Goal: Task Accomplishment & Management: Use online tool/utility

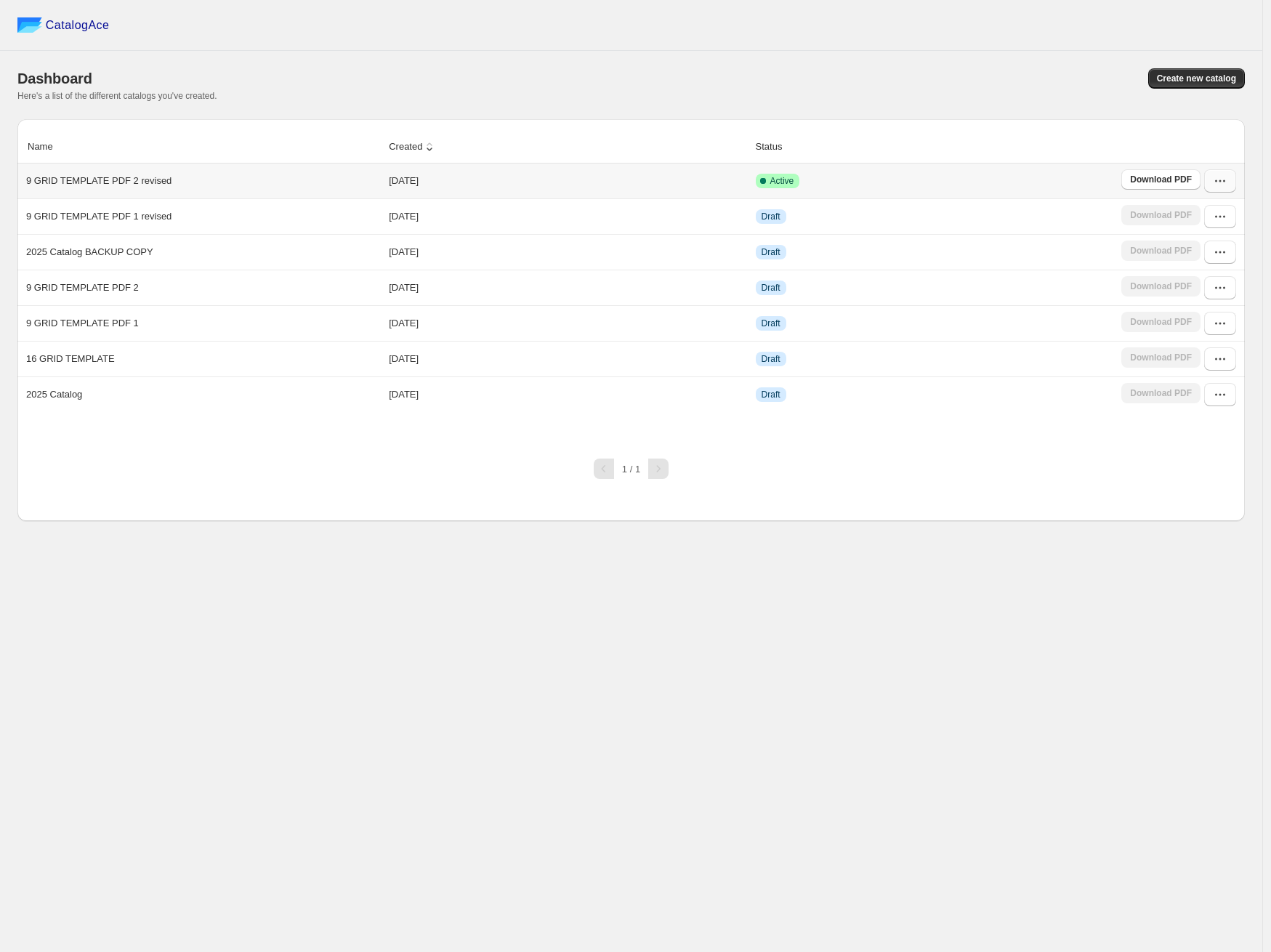
click at [1220, 180] on icon "button" at bounding box center [1220, 181] width 15 height 15
click at [1202, 282] on span "Edit" at bounding box center [1214, 288] width 75 height 15
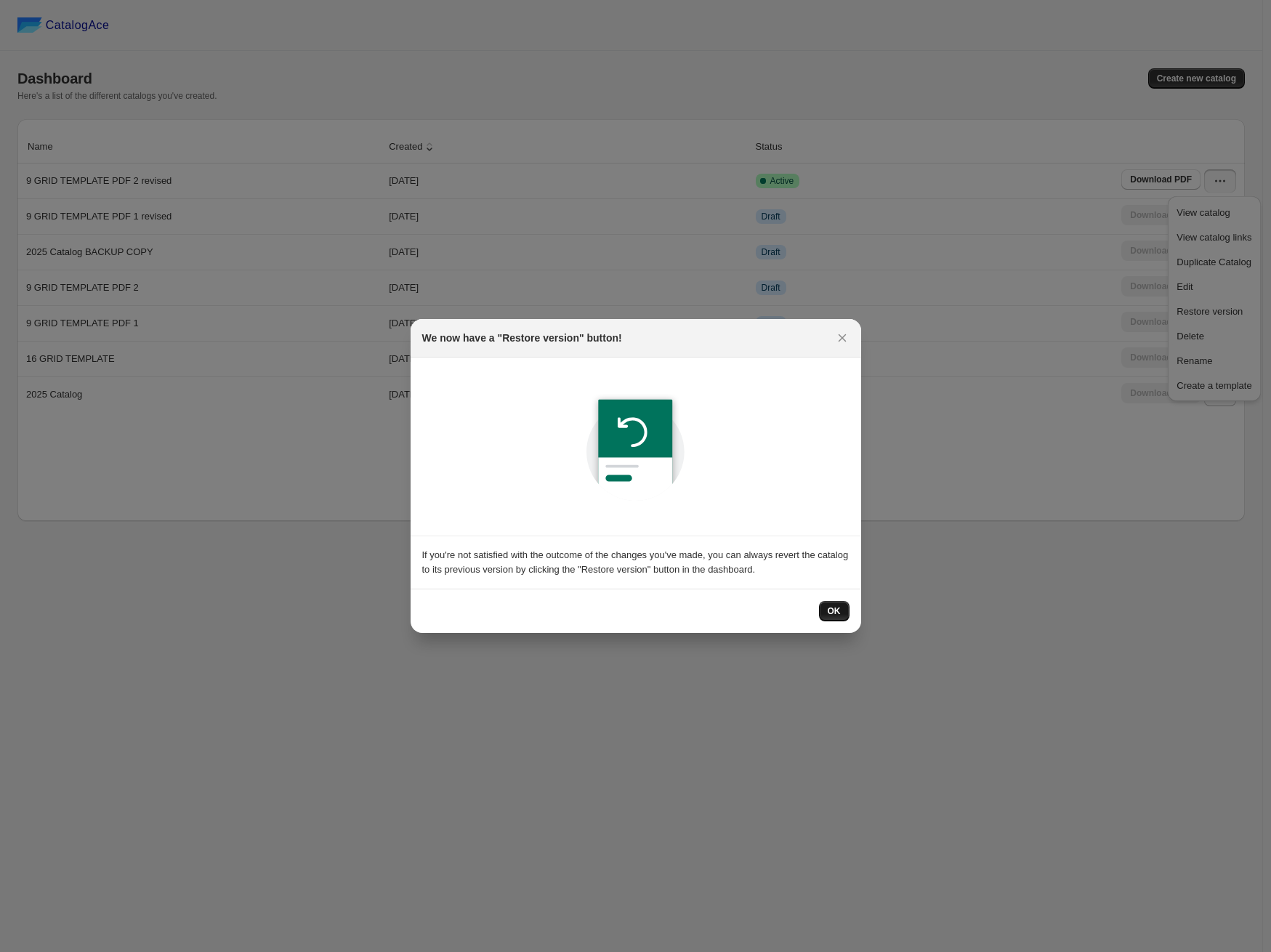
click at [837, 616] on button "OK" at bounding box center [834, 611] width 31 height 20
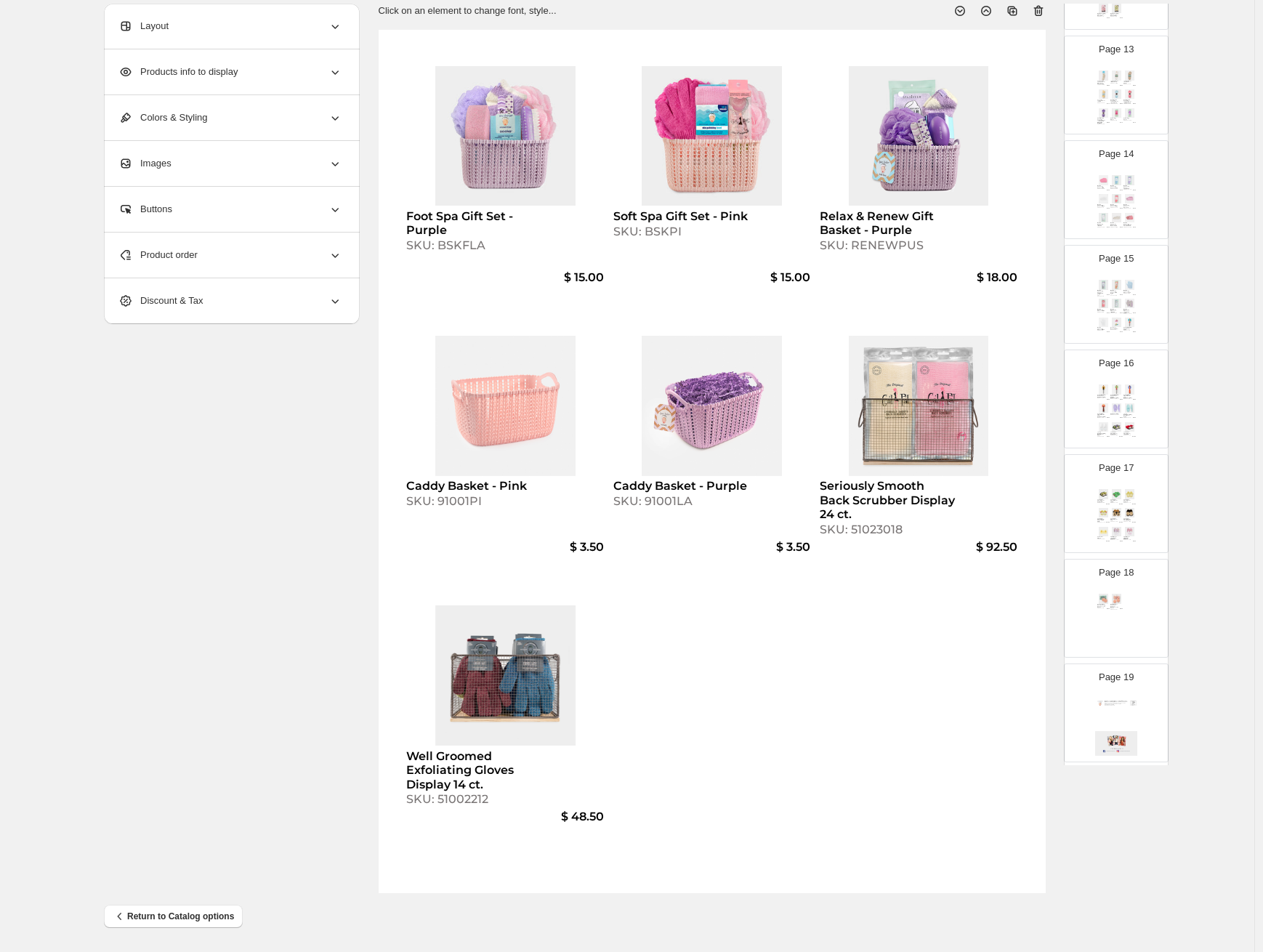
scroll to position [1322, 0]
click at [1136, 498] on div "Page 17 Just For Fun Plush Slippers - BEE (Yellow) SKU: 85027BS $ 10.00 Just Fo…" at bounding box center [1110, 463] width 92 height 98
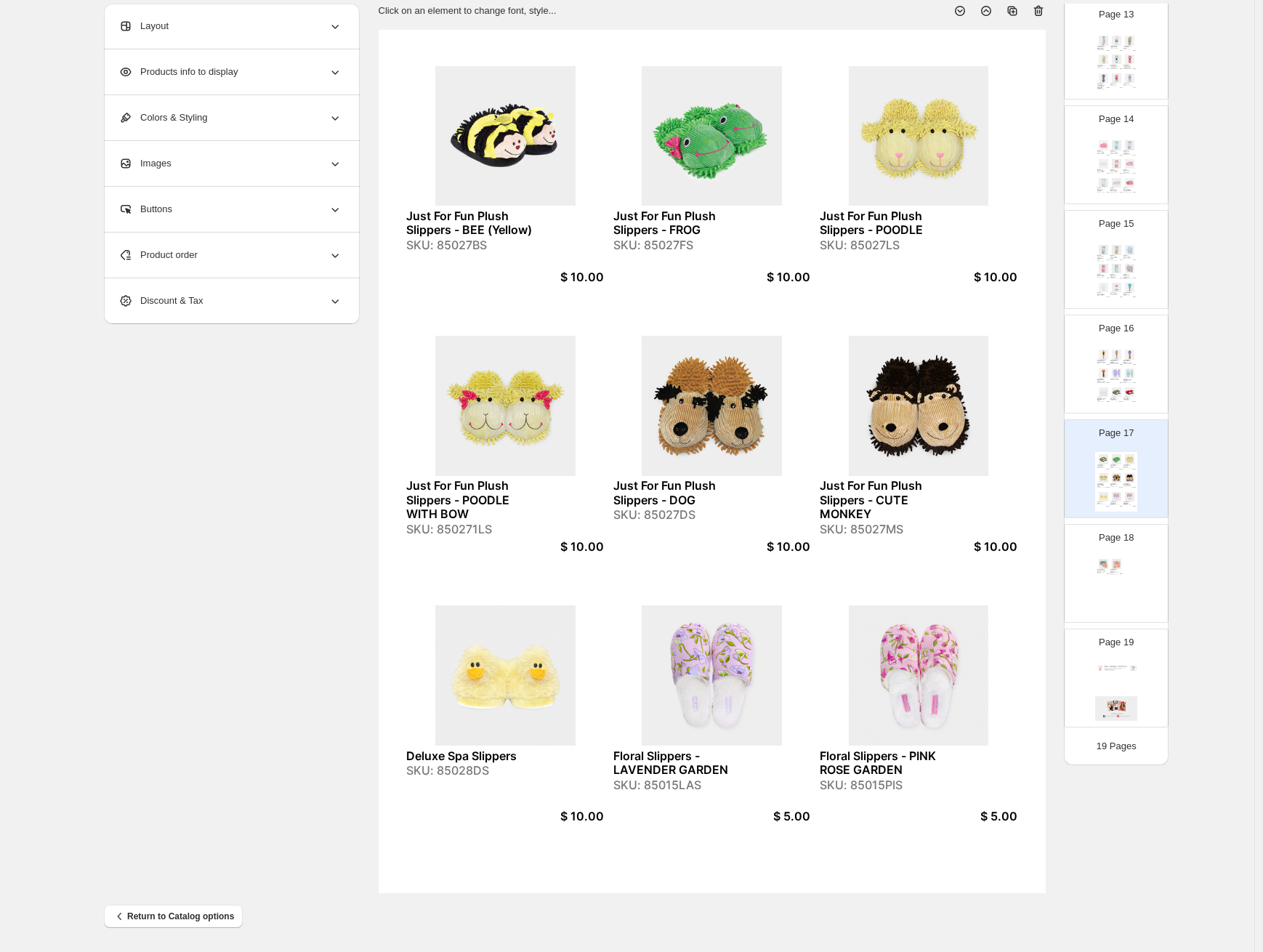
click at [1107, 381] on div "Spoiled Girl Nail Clipper w/ Suction Cup - [PERSON_NAME]: 3221NS" at bounding box center [1104, 381] width 13 height 5
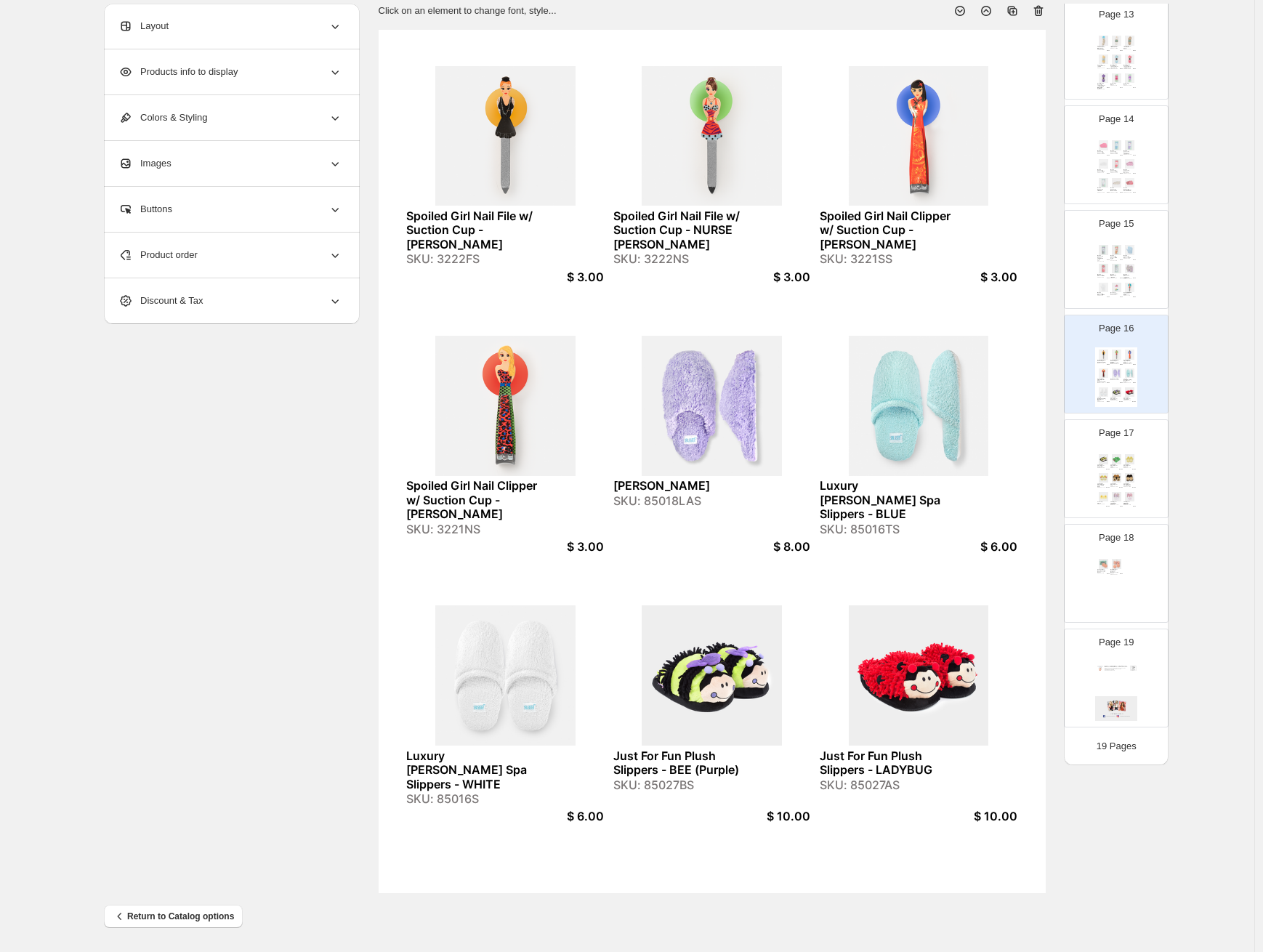
click at [183, 257] on span "Product order" at bounding box center [158, 256] width 79 height 15
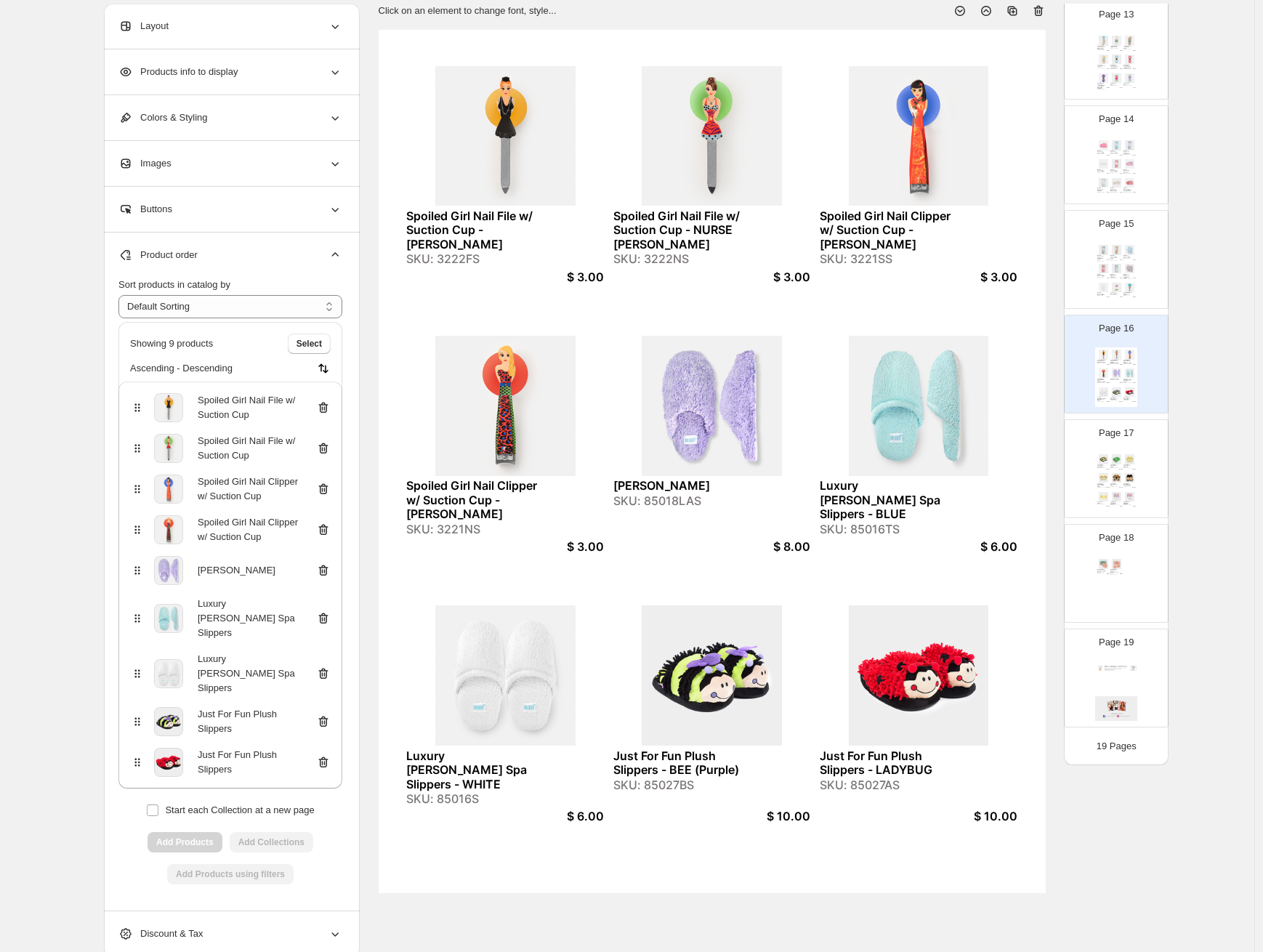
click at [329, 714] on icon at bounding box center [323, 722] width 15 height 15
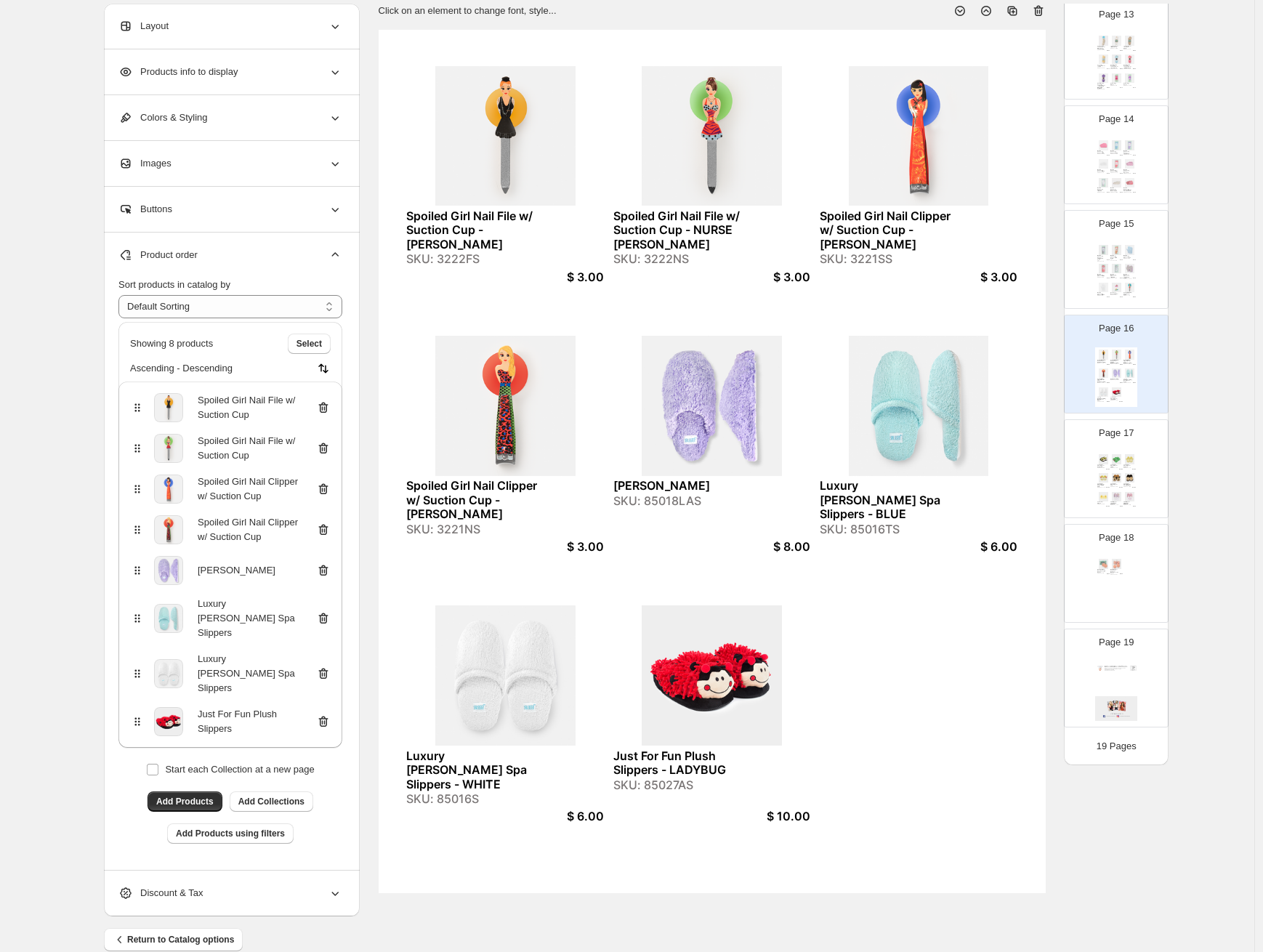
click at [328, 714] on icon at bounding box center [323, 722] width 15 height 15
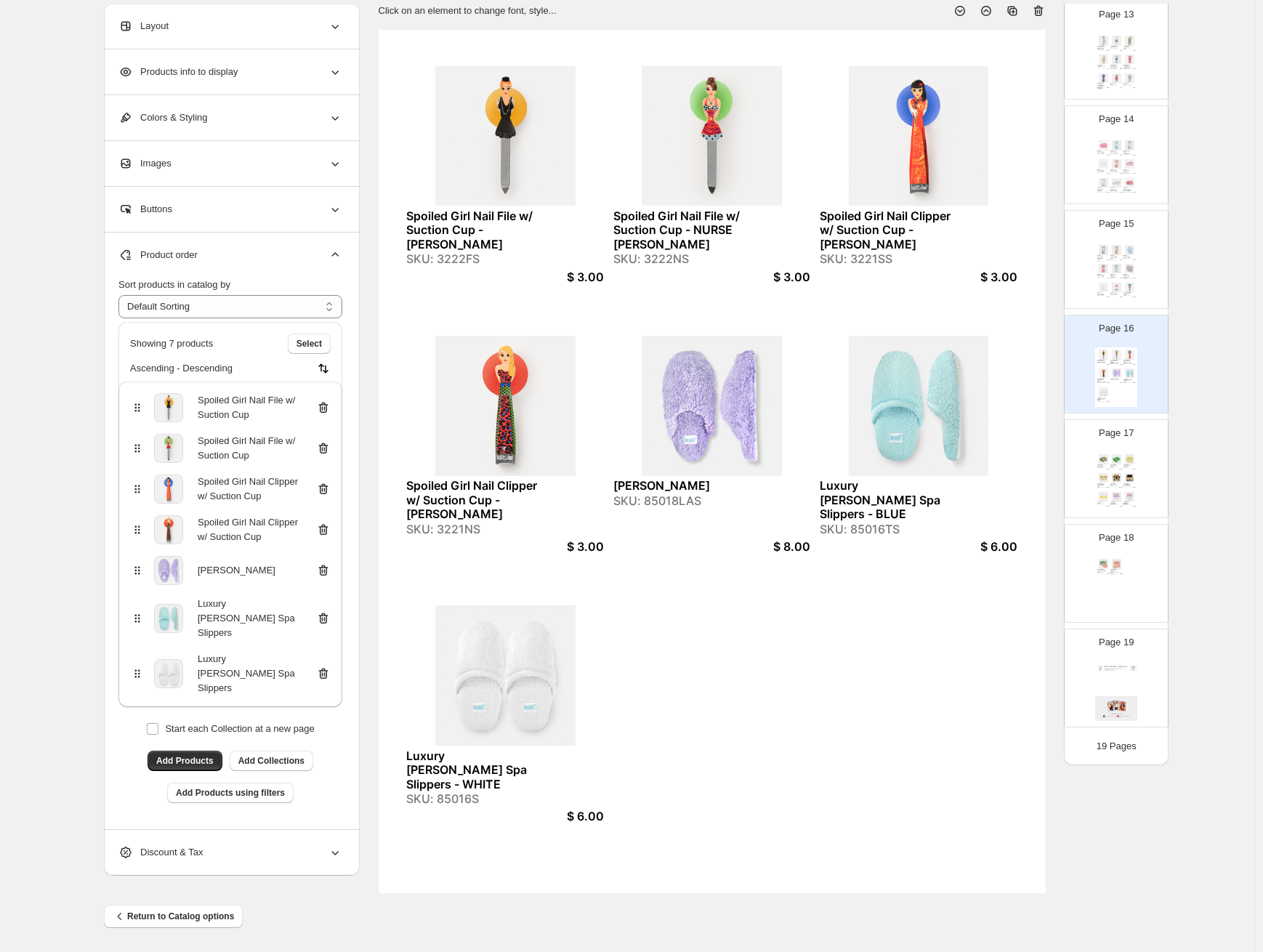
click at [323, 571] on icon at bounding box center [323, 571] width 1 height 4
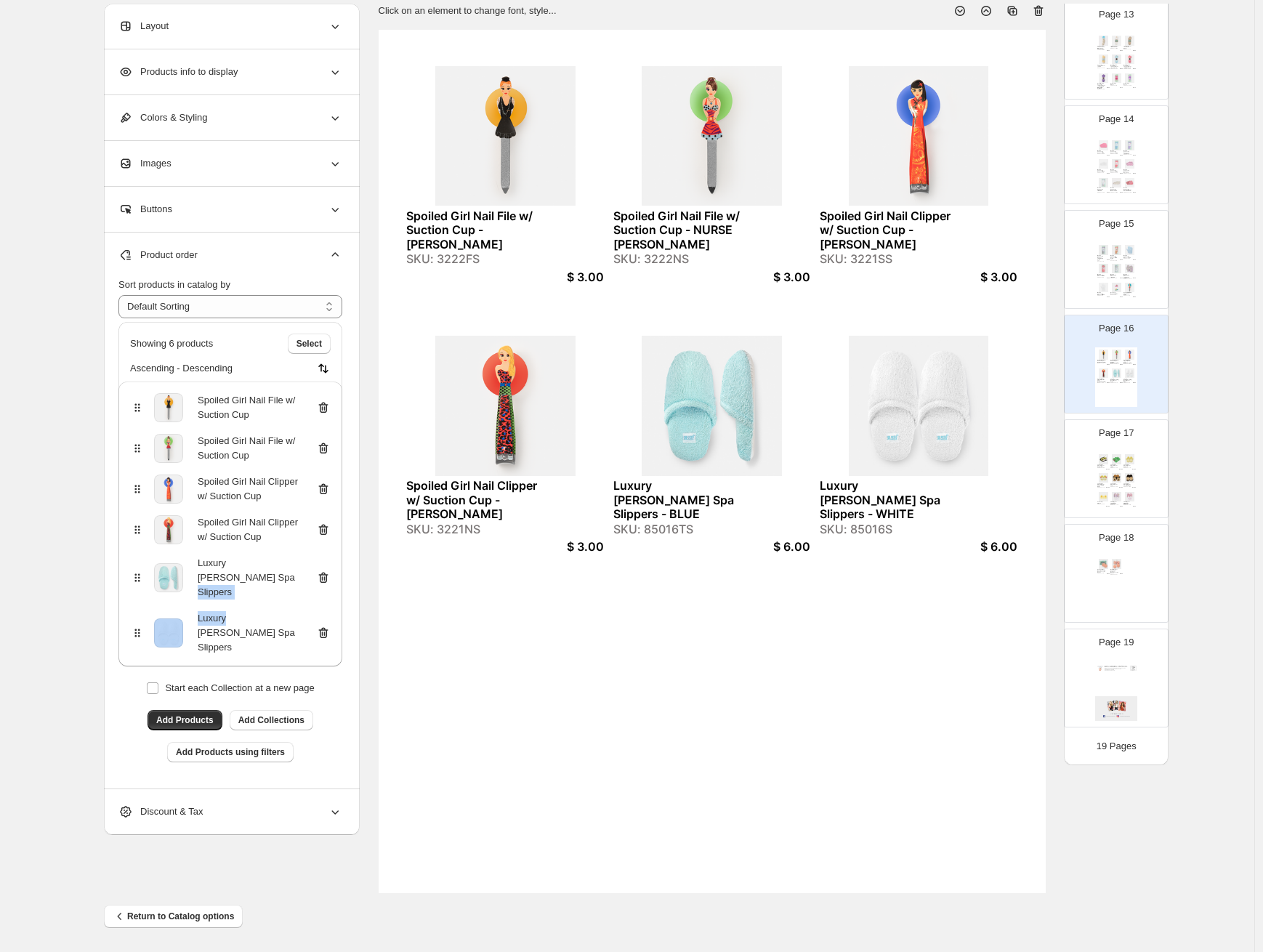
click at [323, 577] on icon at bounding box center [323, 579] width 1 height 4
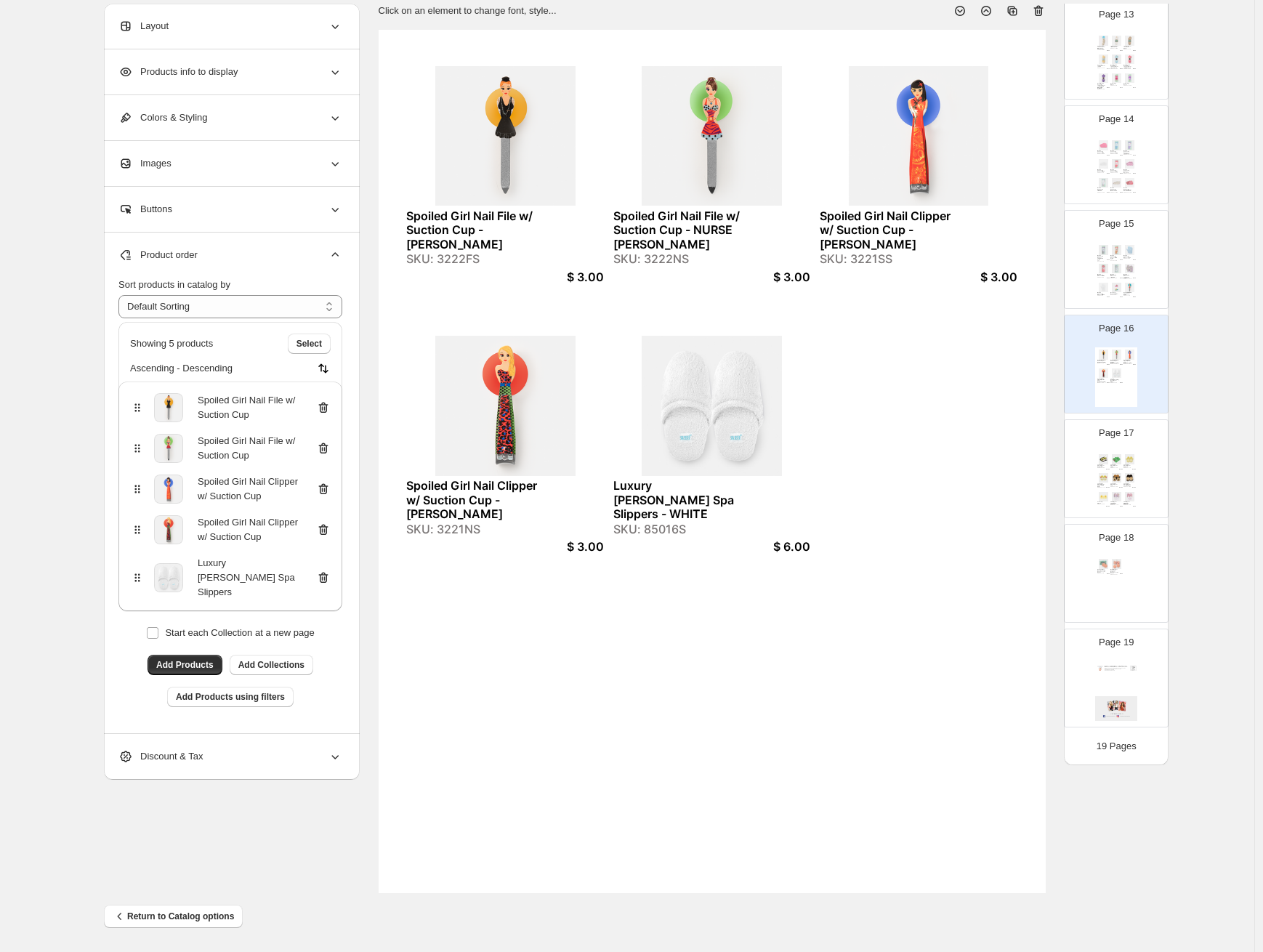
click at [323, 577] on icon at bounding box center [323, 579] width 1 height 4
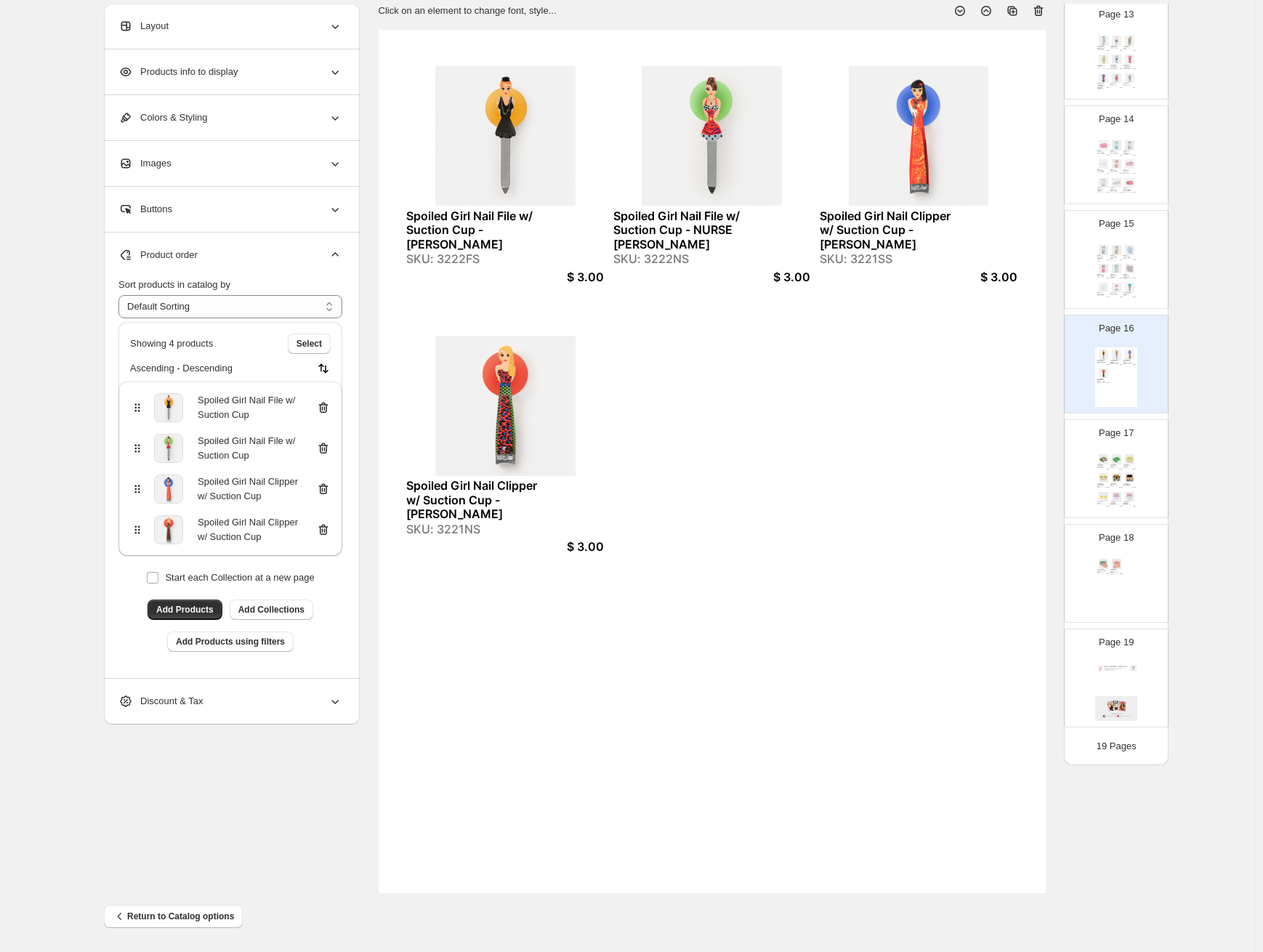
click at [1127, 489] on div "Just For Fun Plush Slippers - BEE (Yellow) SKU: 85027BS $ 10.00 Just For Fun Pl…" at bounding box center [1116, 482] width 42 height 60
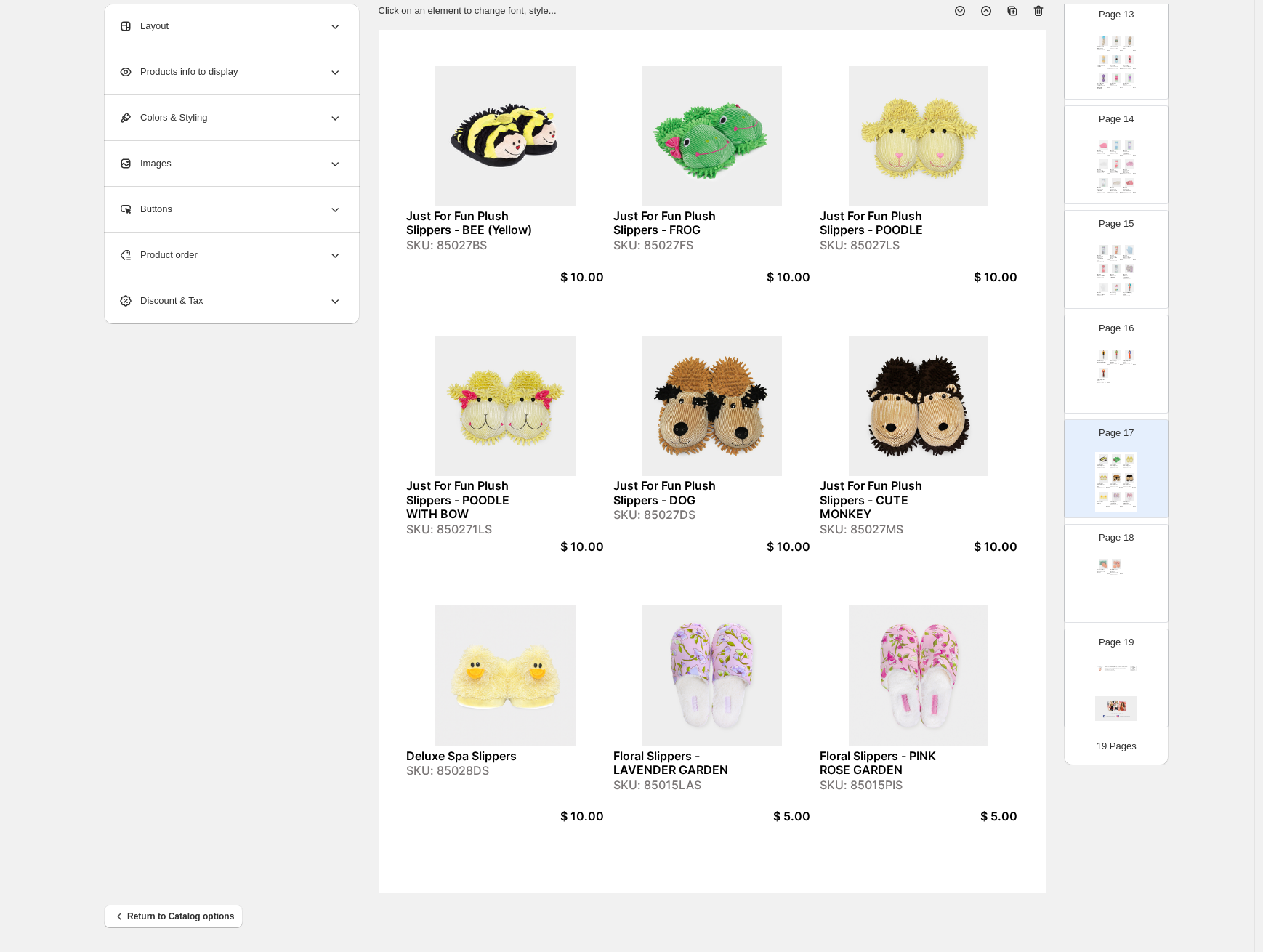
click at [1042, 12] on icon at bounding box center [1039, 11] width 15 height 15
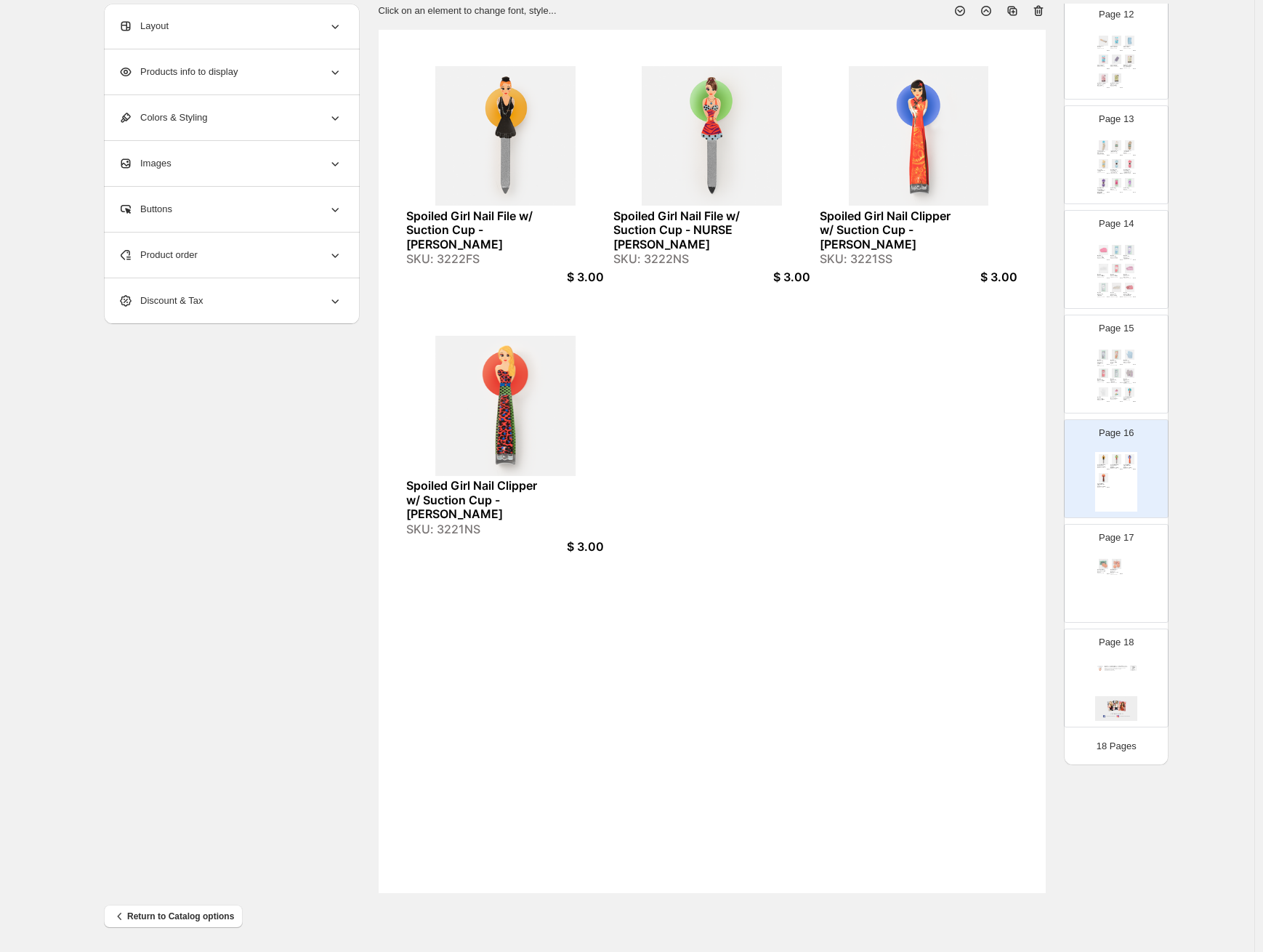
click at [1123, 586] on div "Deodorant Be-Gone Removing Sponges - Two Pack SKU: 5002PIS $ 3.50 Gal Pal Garme…" at bounding box center [1116, 586] width 42 height 60
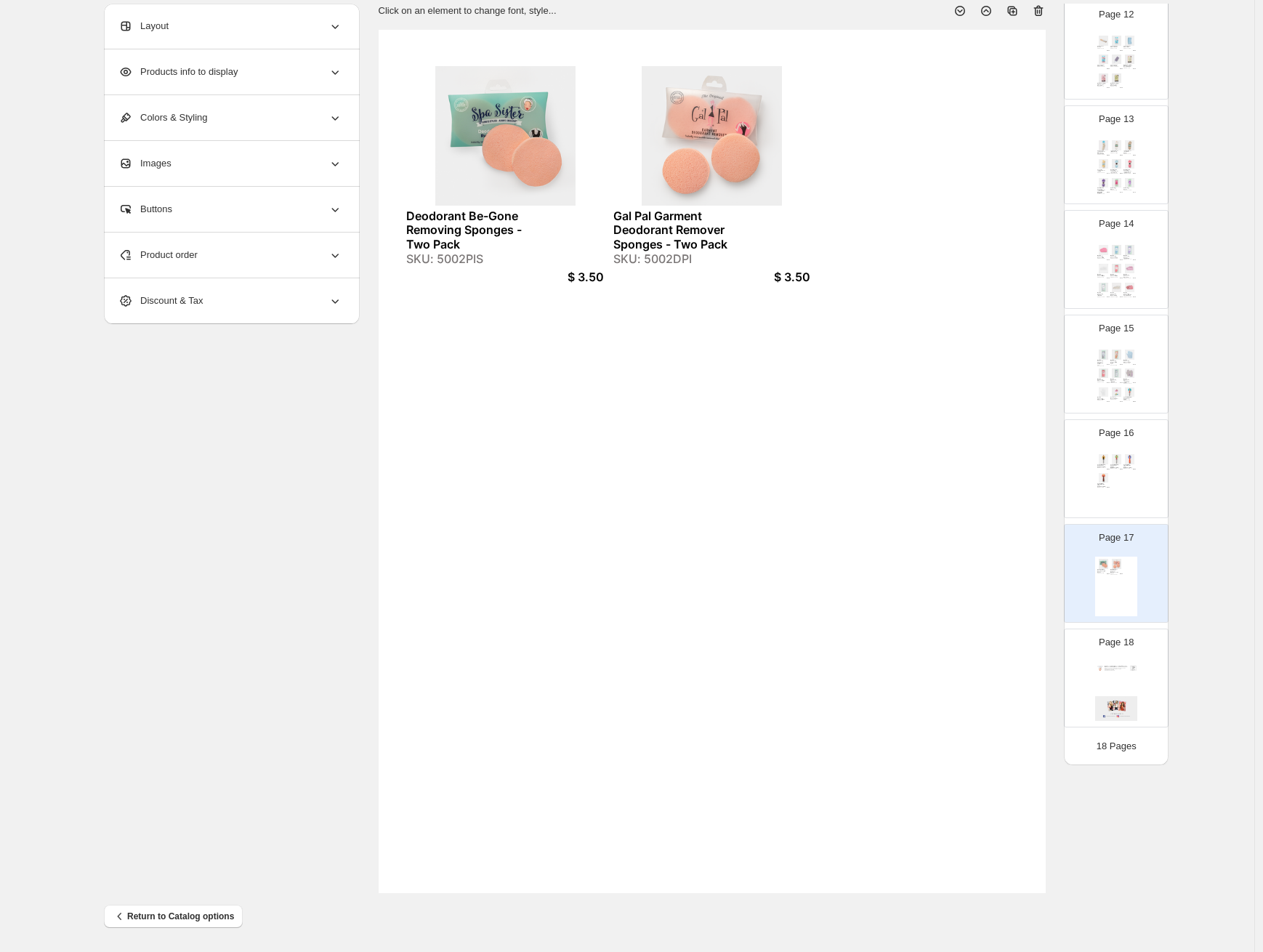
click at [461, 259] on div "SKU: 5002PIS" at bounding box center [474, 259] width 136 height 14
copy div "5002PIS"
click at [1112, 476] on div "Spoiled Girl Nail File w/ Suction Cup - [PERSON_NAME]: 3222FS $ 3.00 Spoiled Gi…" at bounding box center [1116, 482] width 42 height 60
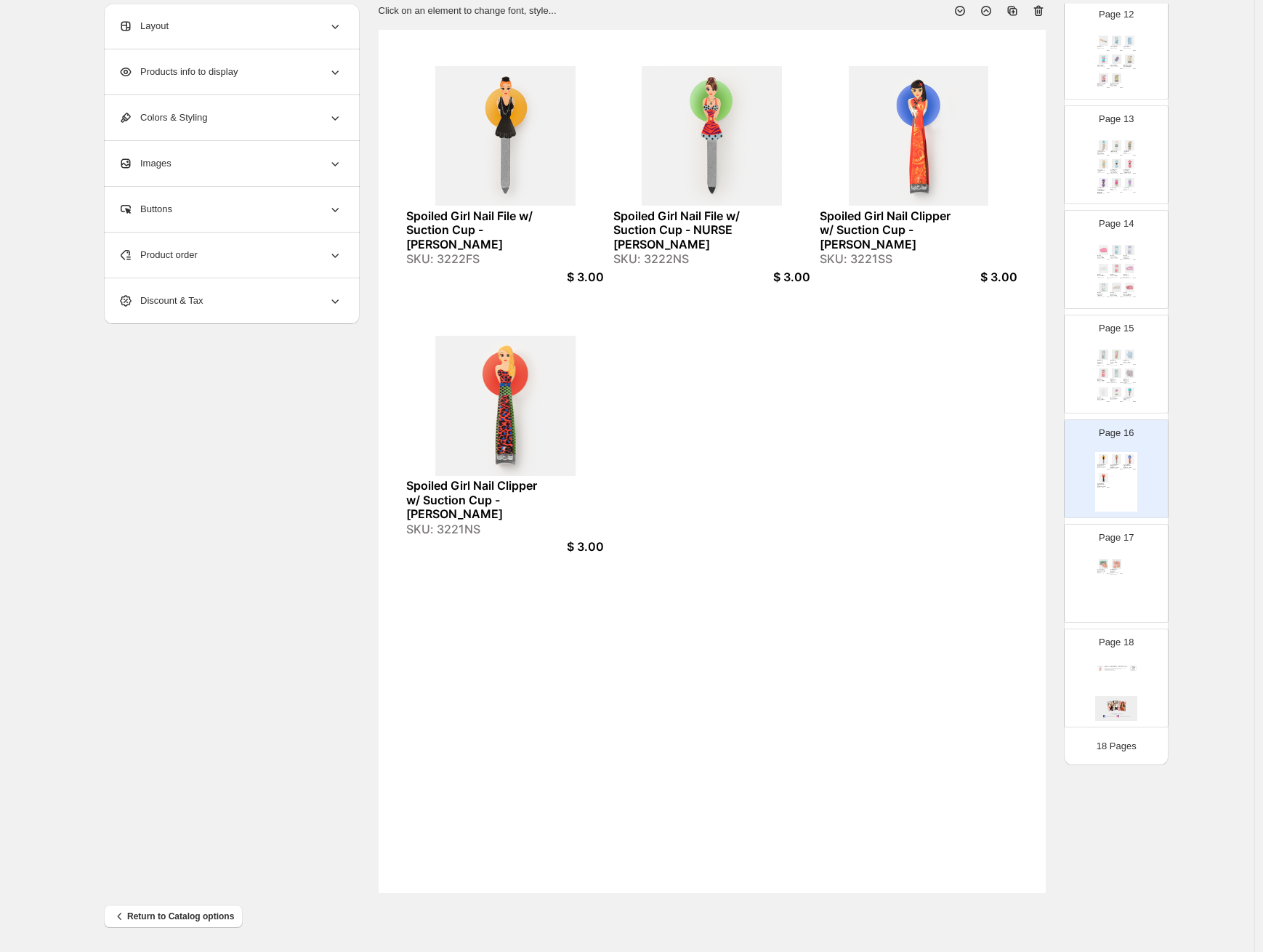
click at [277, 259] on div "Product order" at bounding box center [230, 255] width 224 height 45
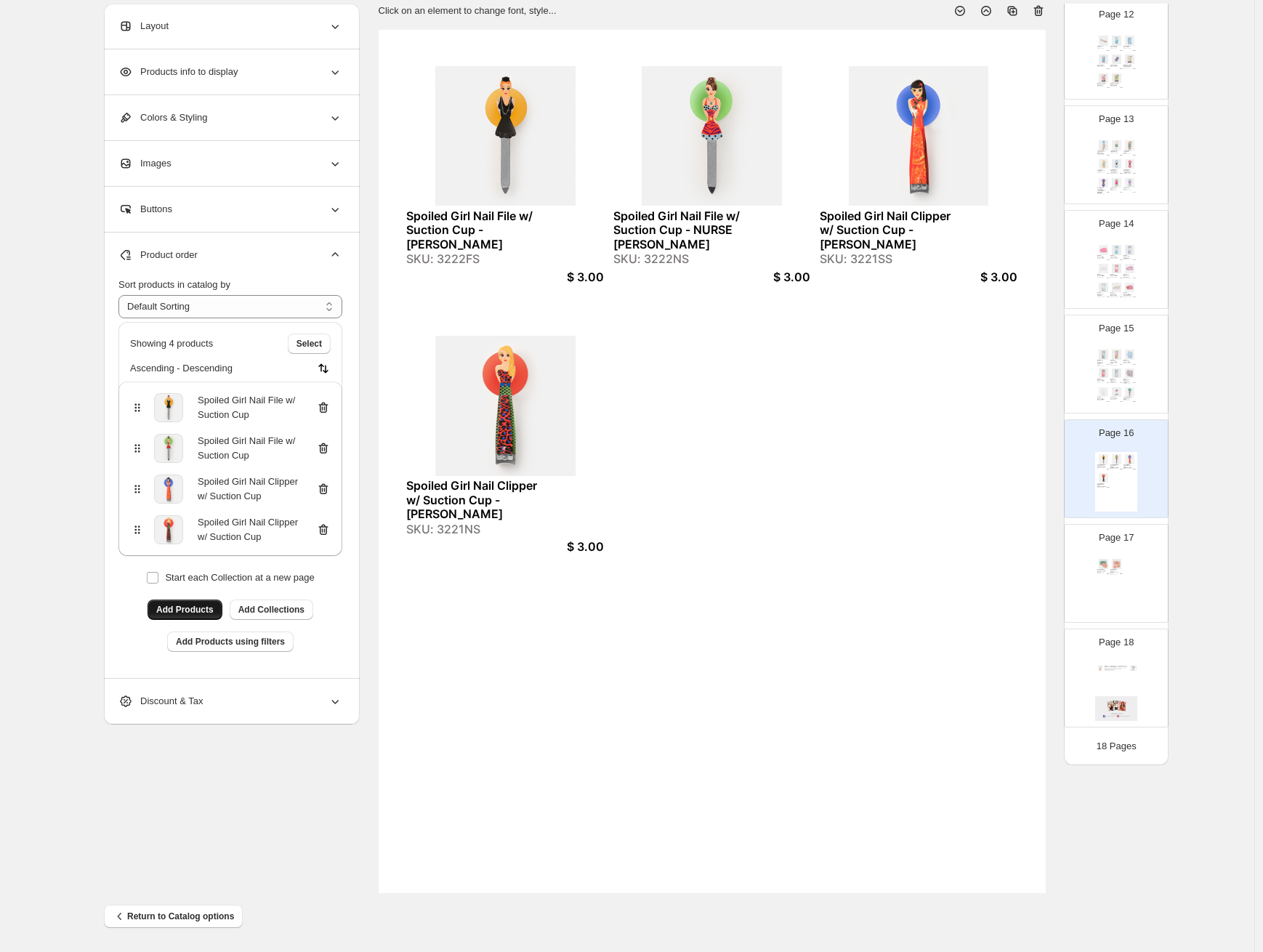
click at [180, 611] on span "Add Products" at bounding box center [185, 610] width 57 height 12
click at [1118, 586] on div "Deodorant Be-Gone Removing Sponges - Two Pack SKU: 5002PIS $ 3.50 Gal Pal Garme…" at bounding box center [1116, 586] width 42 height 60
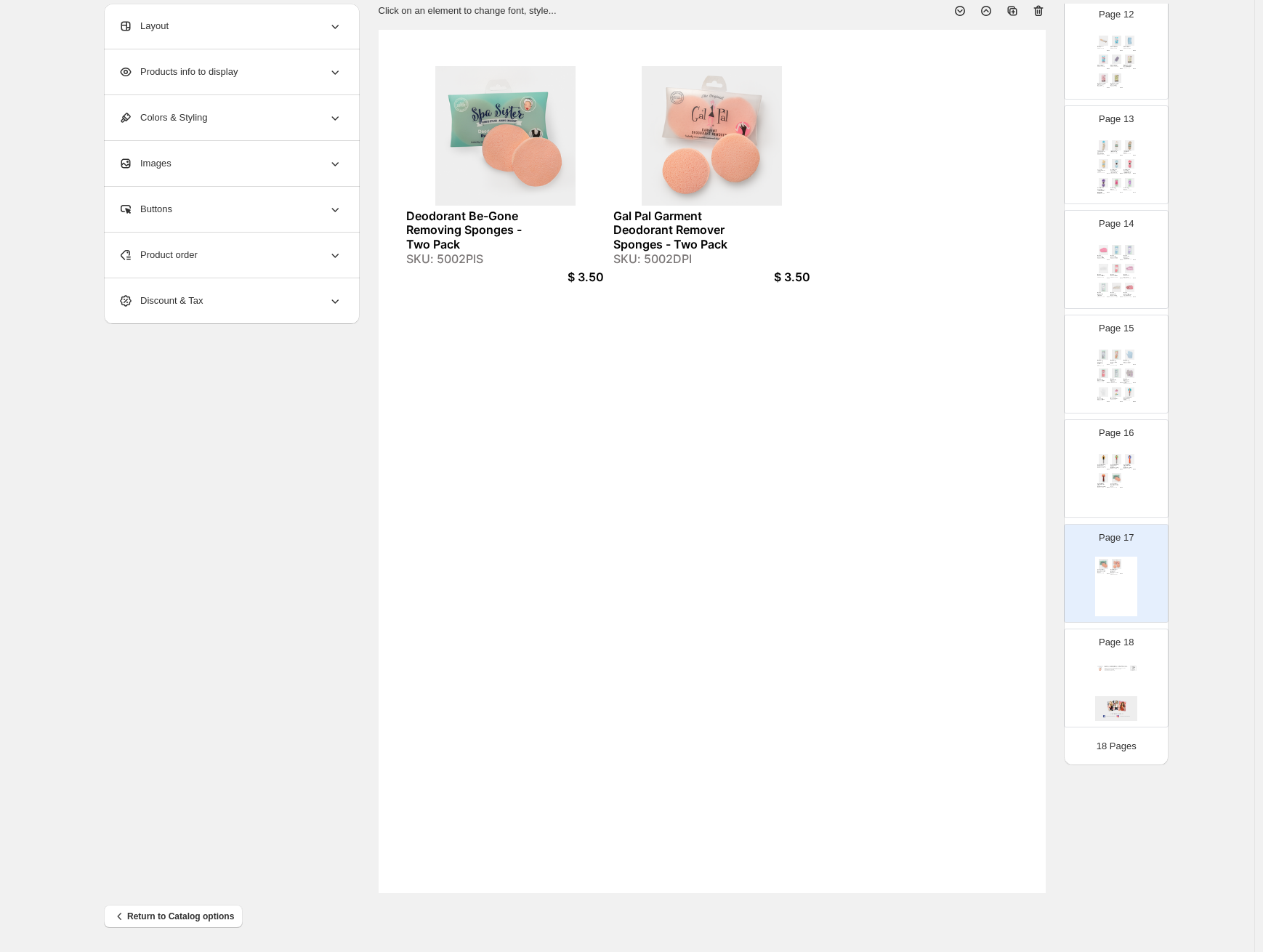
click at [667, 256] on div "SKU: 5002DPI" at bounding box center [681, 259] width 136 height 14
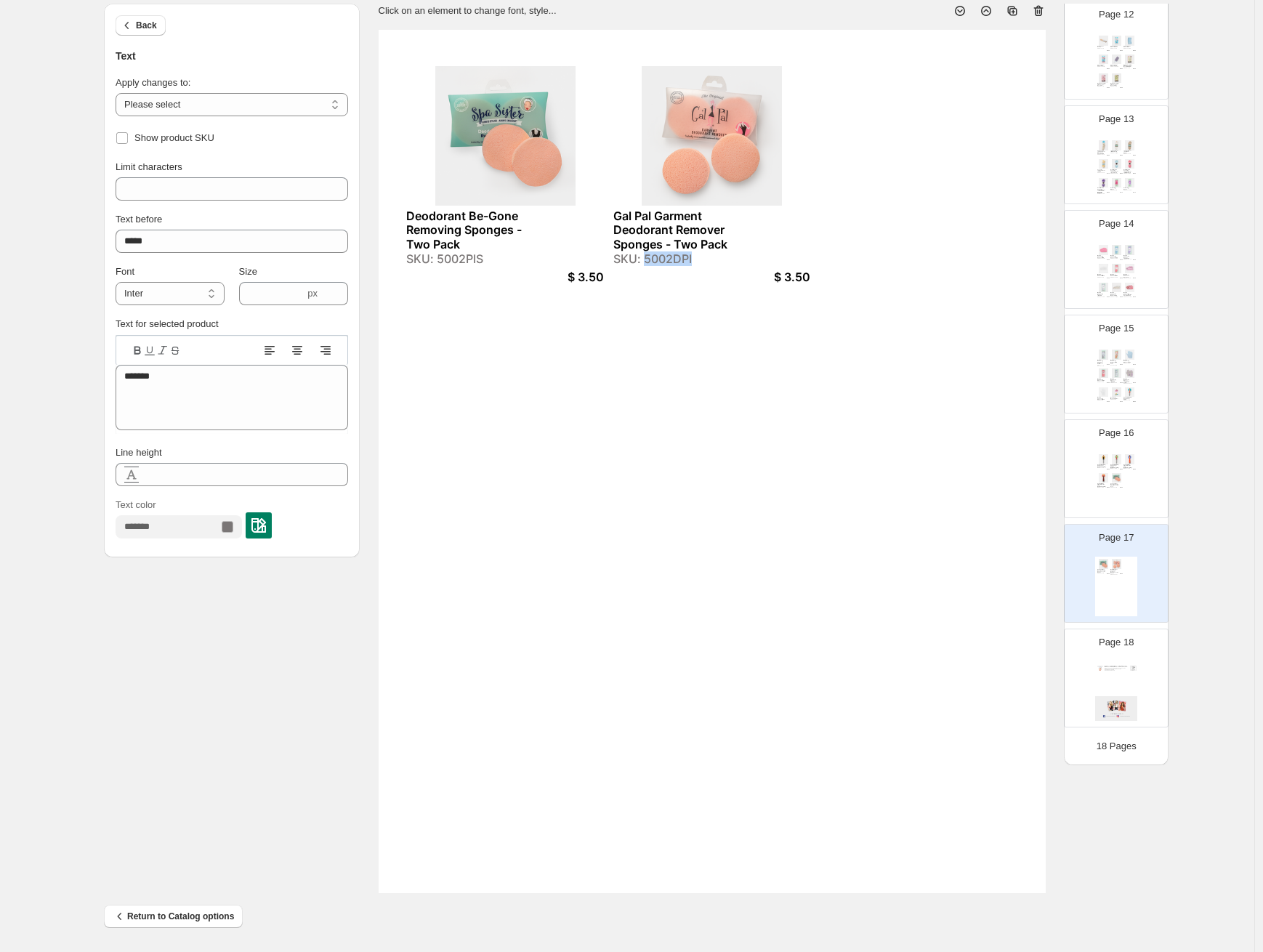
click at [667, 256] on div "SKU: 5002DPI" at bounding box center [681, 259] width 136 height 14
copy div "5002DPI"
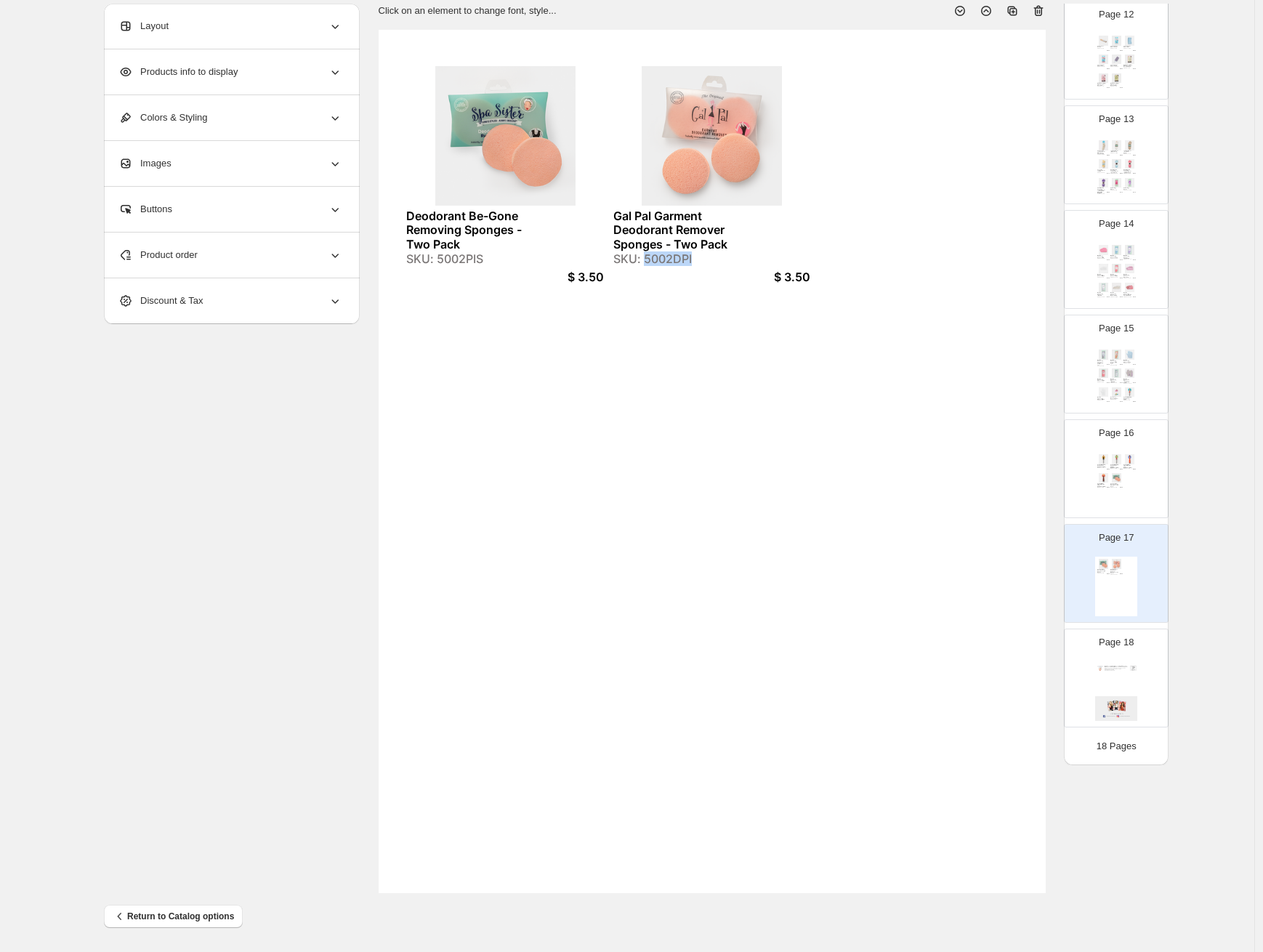
click at [1132, 511] on div "Page 16 Spoiled Girl Nail File w/ Suction Cup - [PERSON_NAME]: 3222FS $ 3.00 Sp…" at bounding box center [1116, 469] width 104 height 98
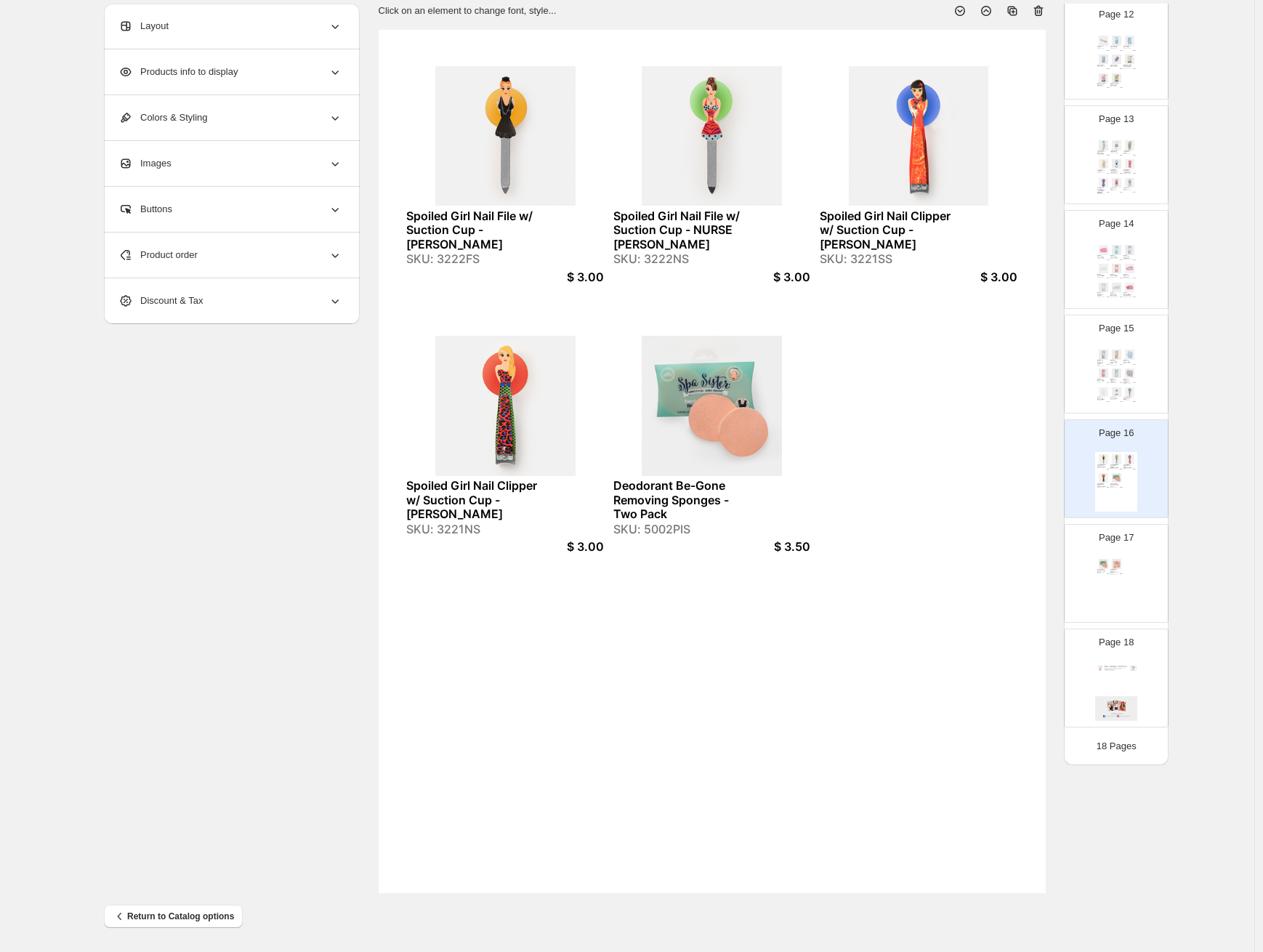
click at [242, 262] on div "Product order" at bounding box center [230, 255] width 224 height 45
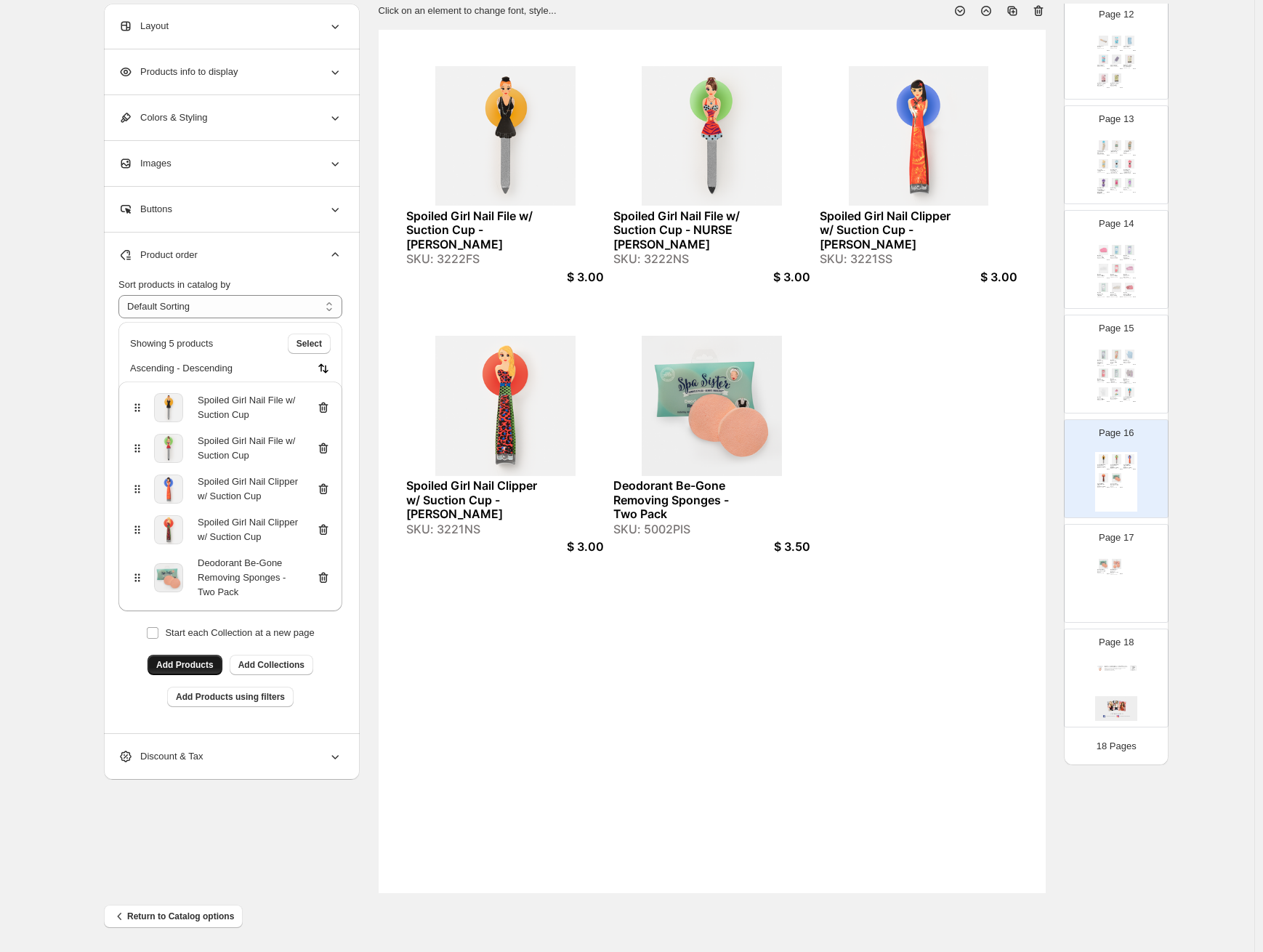
click at [196, 667] on span "Add Products" at bounding box center [185, 665] width 57 height 12
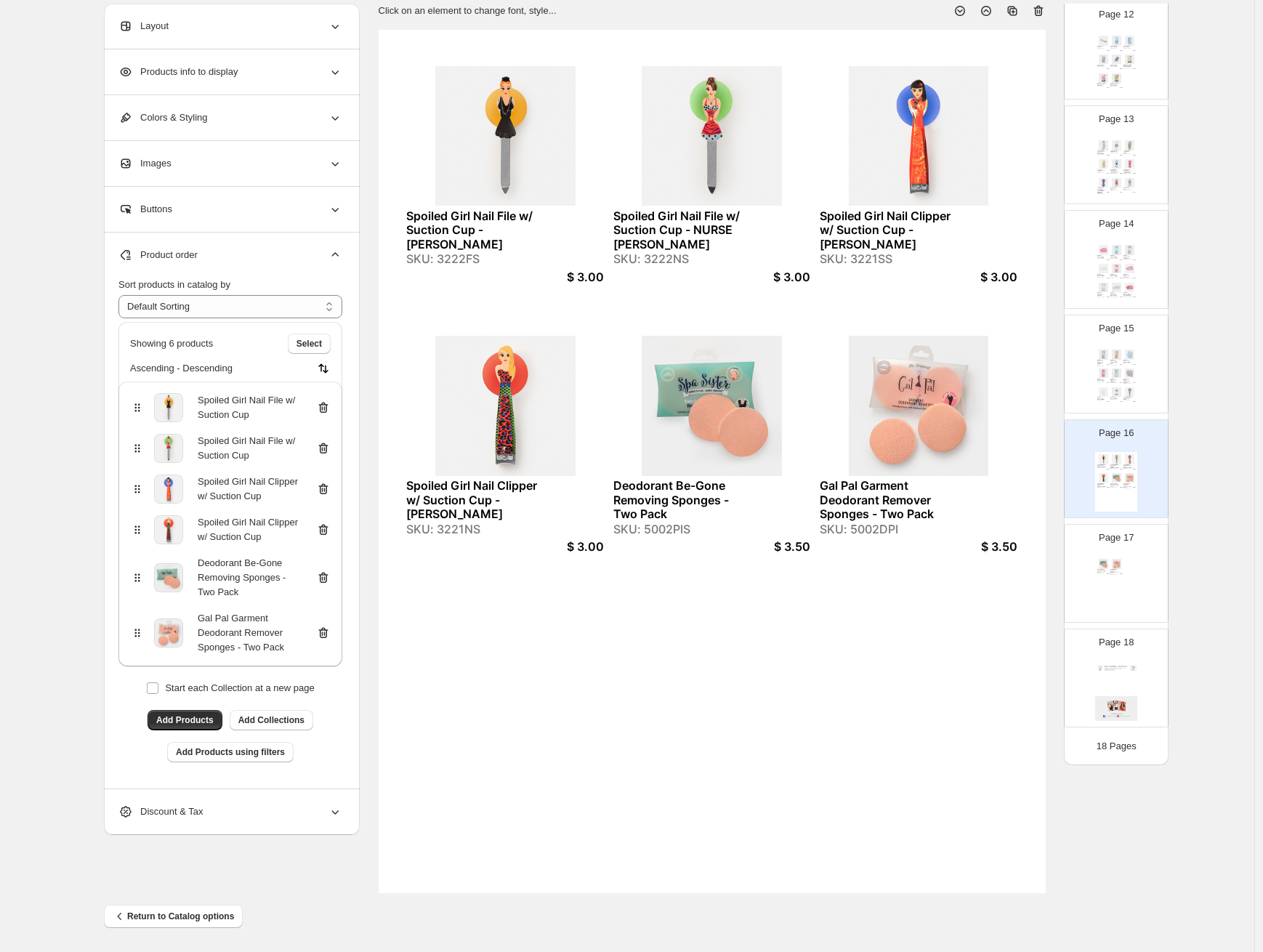
click at [1135, 592] on div "Deodorant Be-Gone Removing Sponges - Two Pack SKU: 5002PIS $ 3.50 Gal Pal Garme…" at bounding box center [1116, 586] width 42 height 60
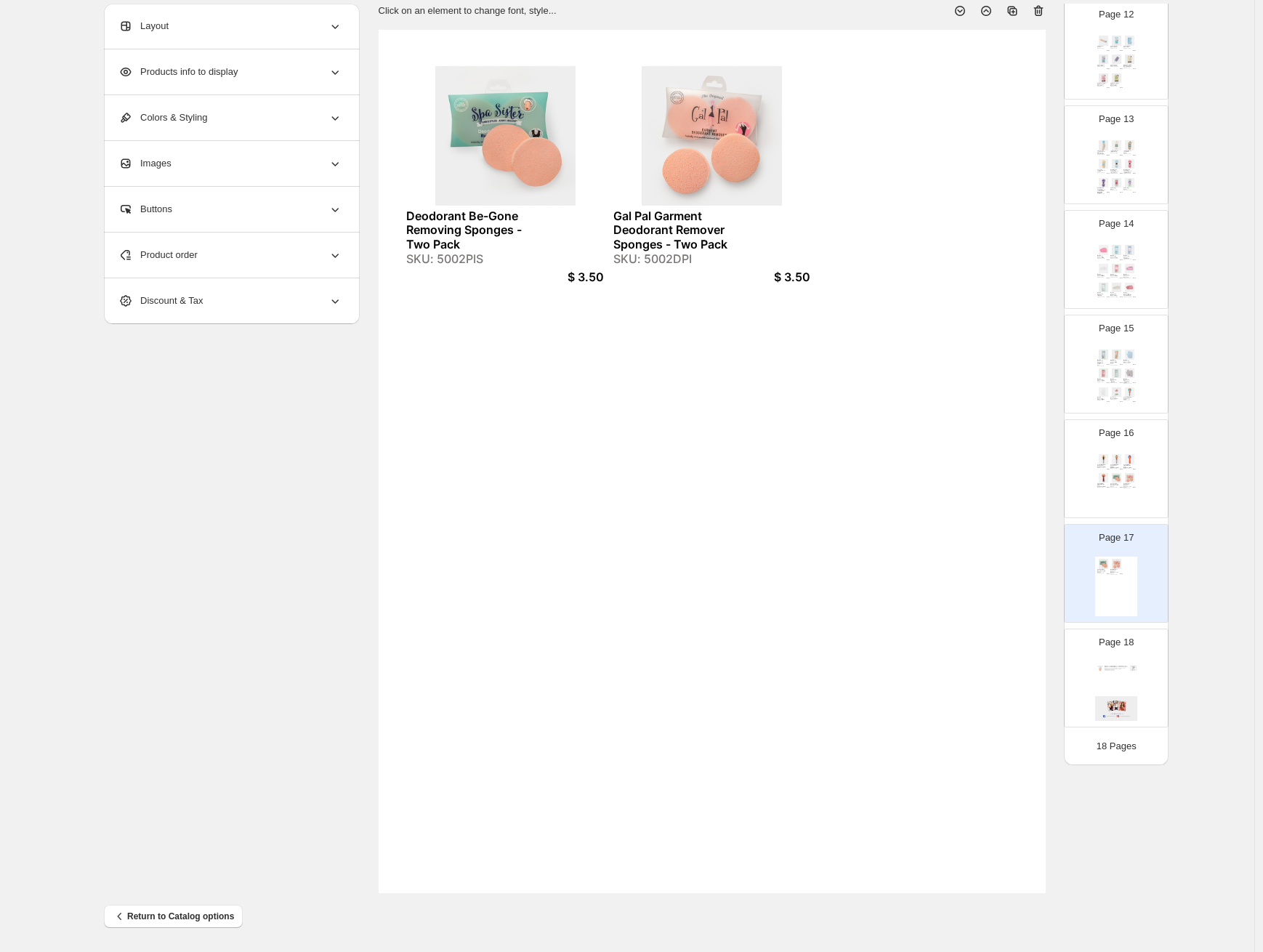
click at [1043, 9] on icon at bounding box center [1039, 11] width 15 height 15
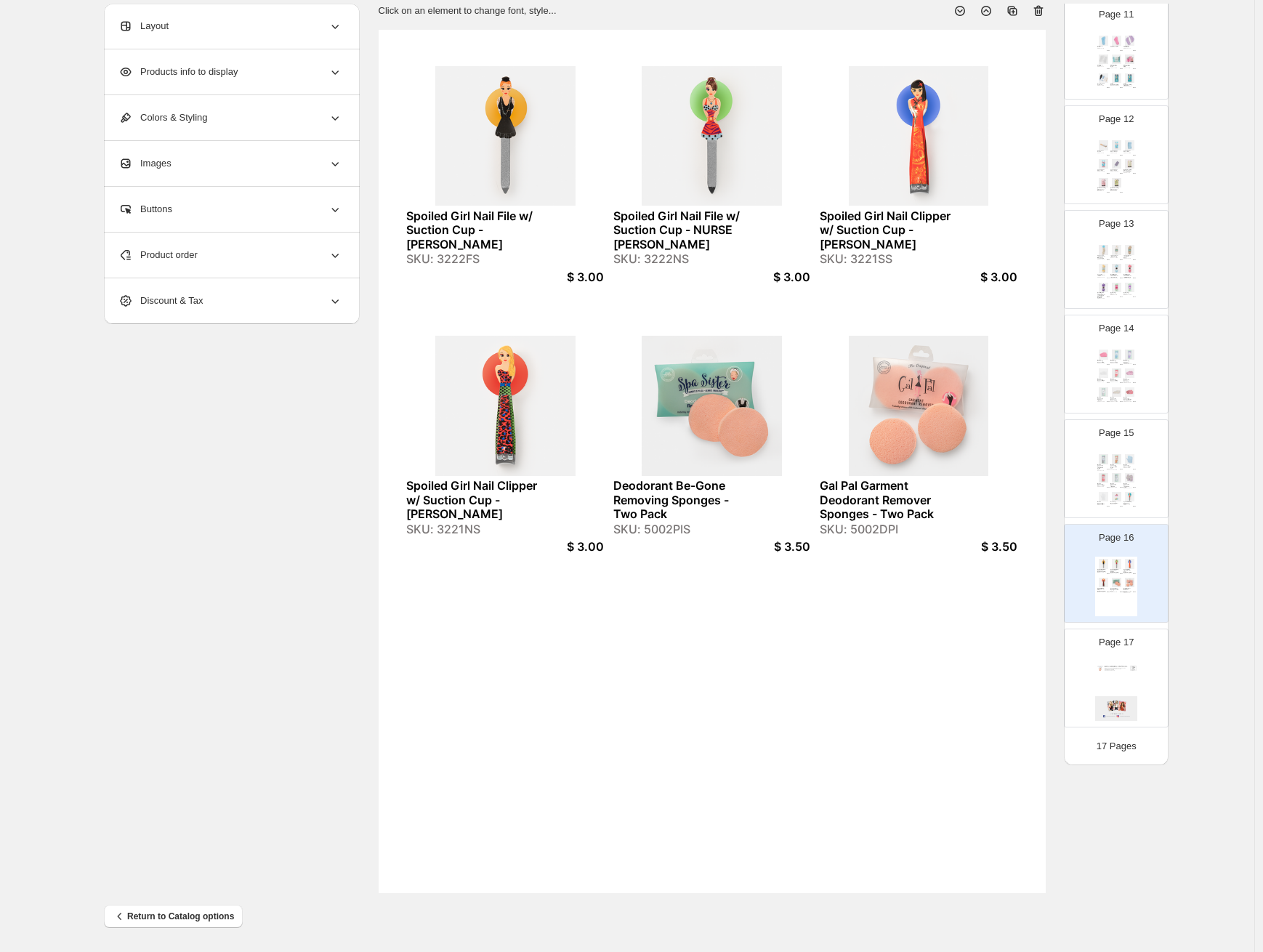
click at [1112, 486] on div "Moisture Enhancing Socks - LAVENDER PLAID SKU: 850131PLB $ 2.50 Moisture Enhanc…" at bounding box center [1116, 482] width 42 height 60
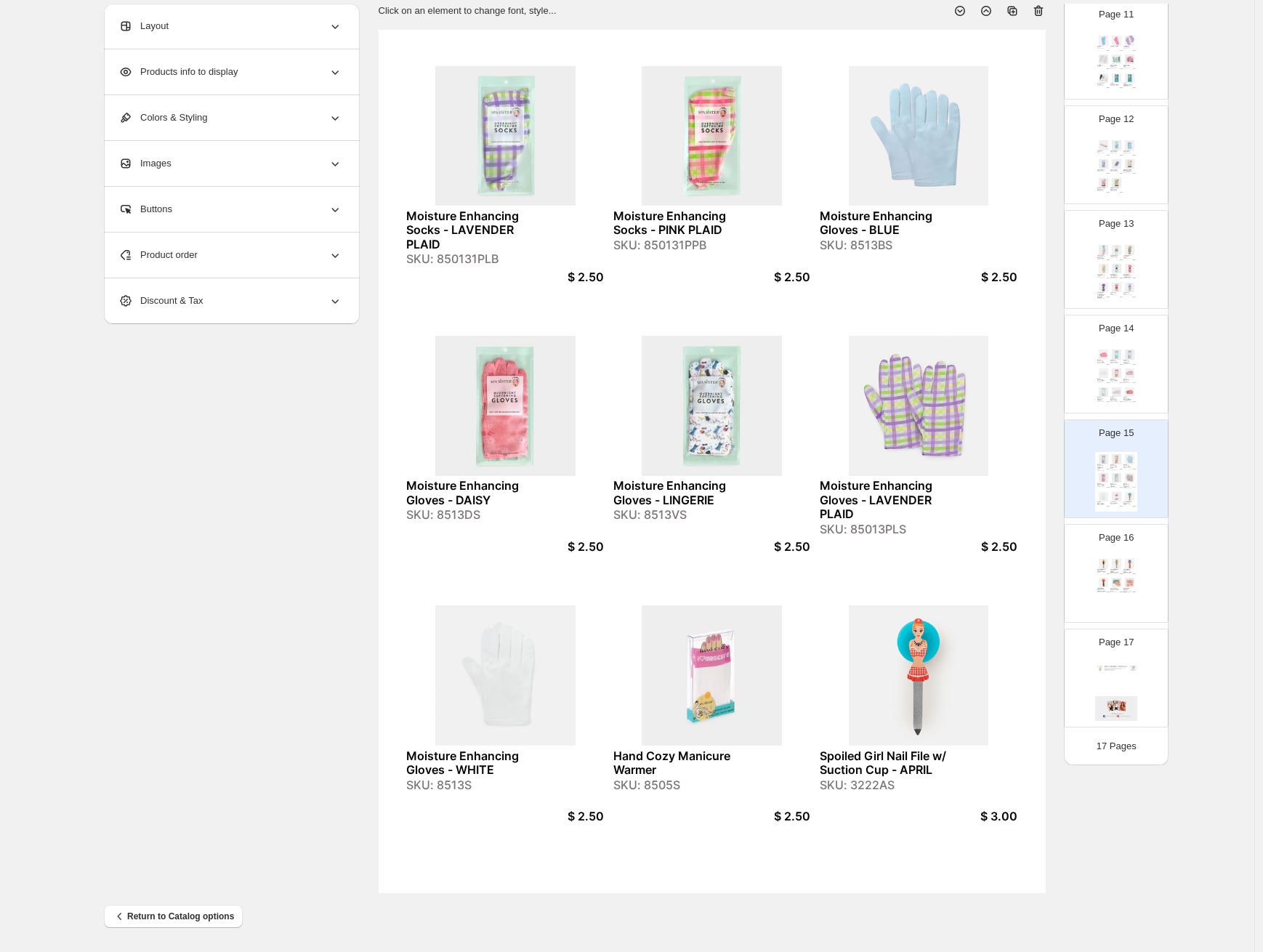
click at [1116, 601] on div "Spoiled Girl Nail File w/ Suction Cup - [PERSON_NAME]: 3222FS $ 3.00 Spoiled Gi…" at bounding box center [1116, 586] width 42 height 60
type input "**"
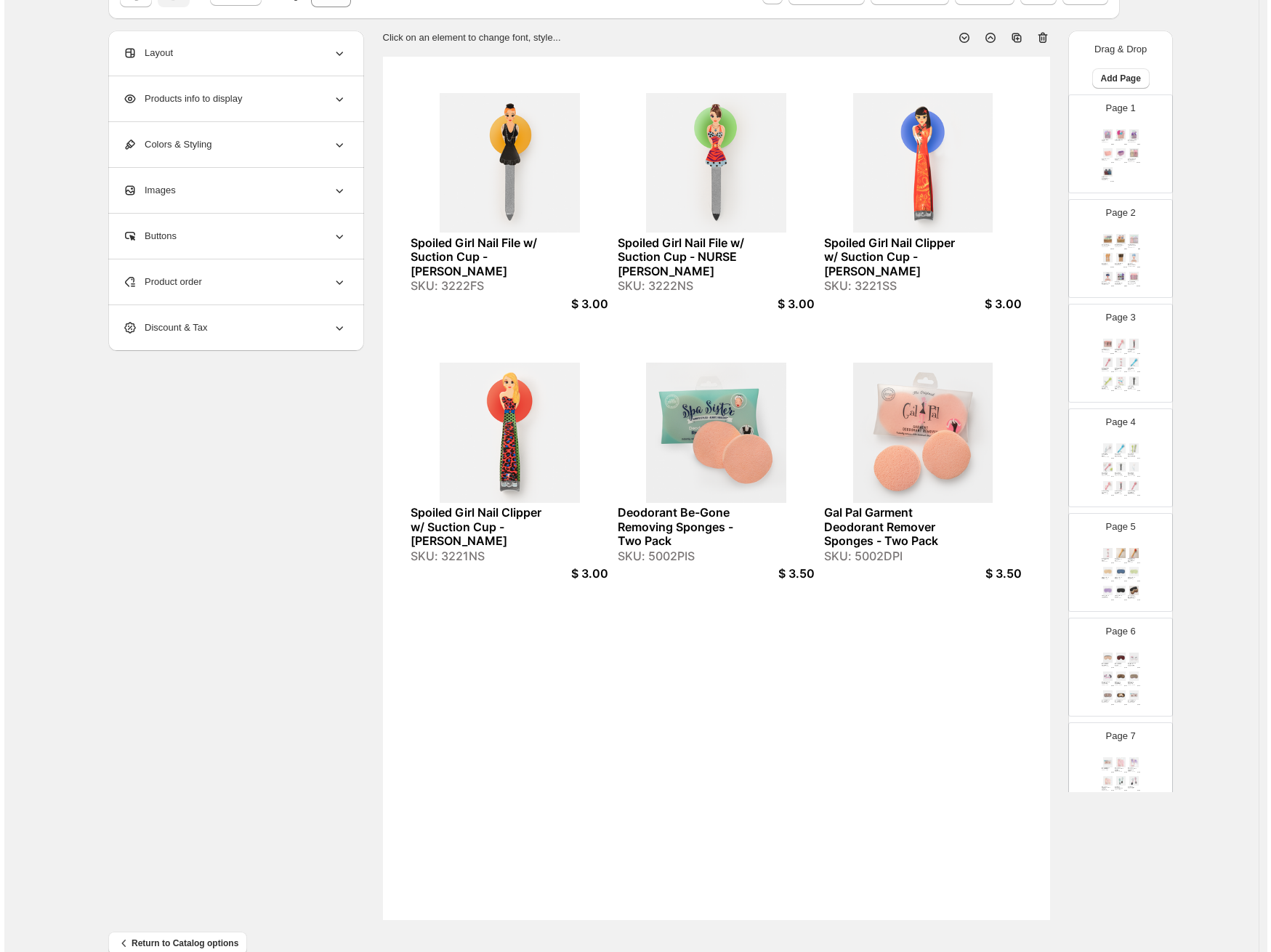
scroll to position [0, 0]
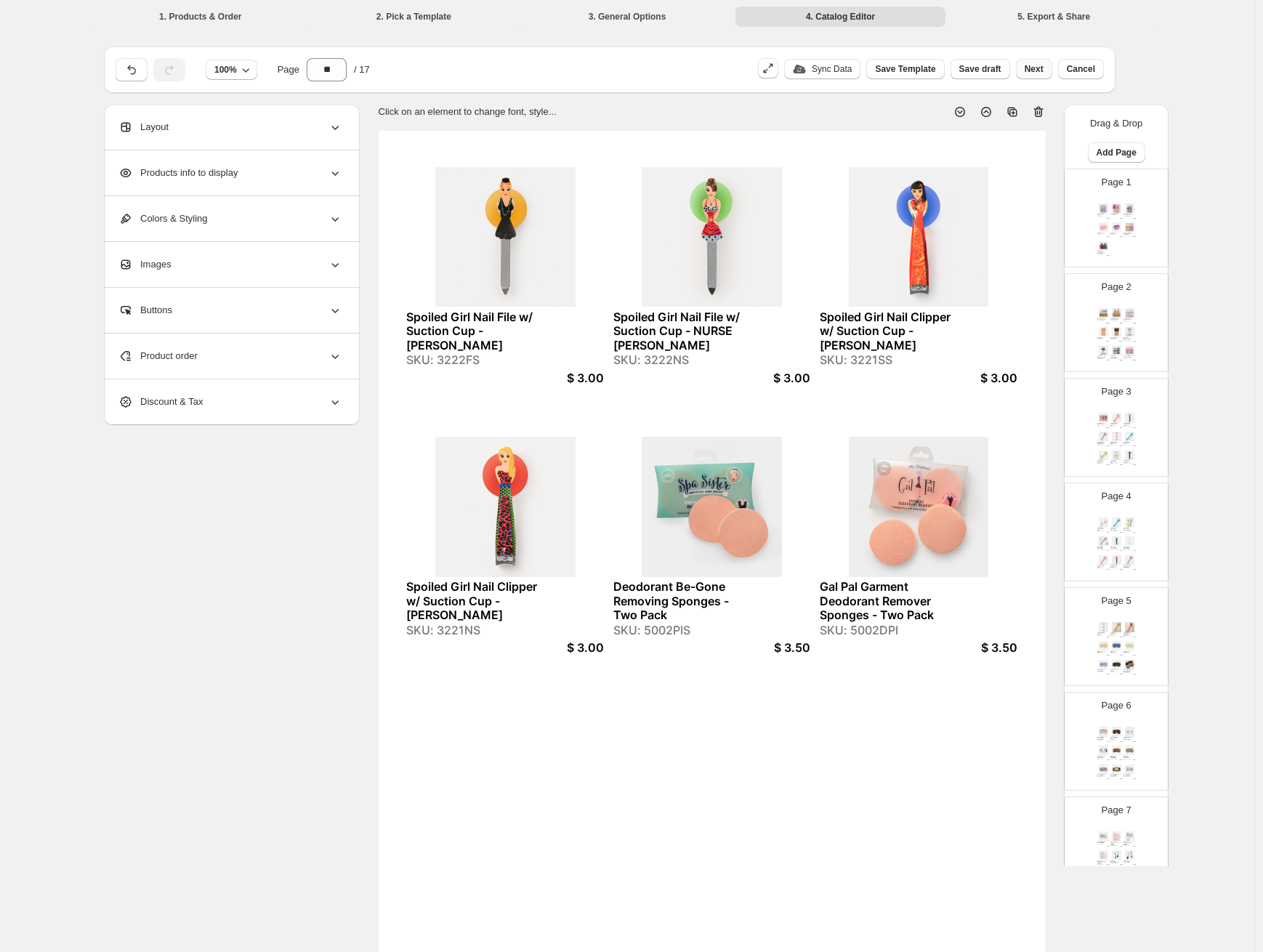
click at [1033, 68] on span "Next" at bounding box center [1033, 69] width 19 height 12
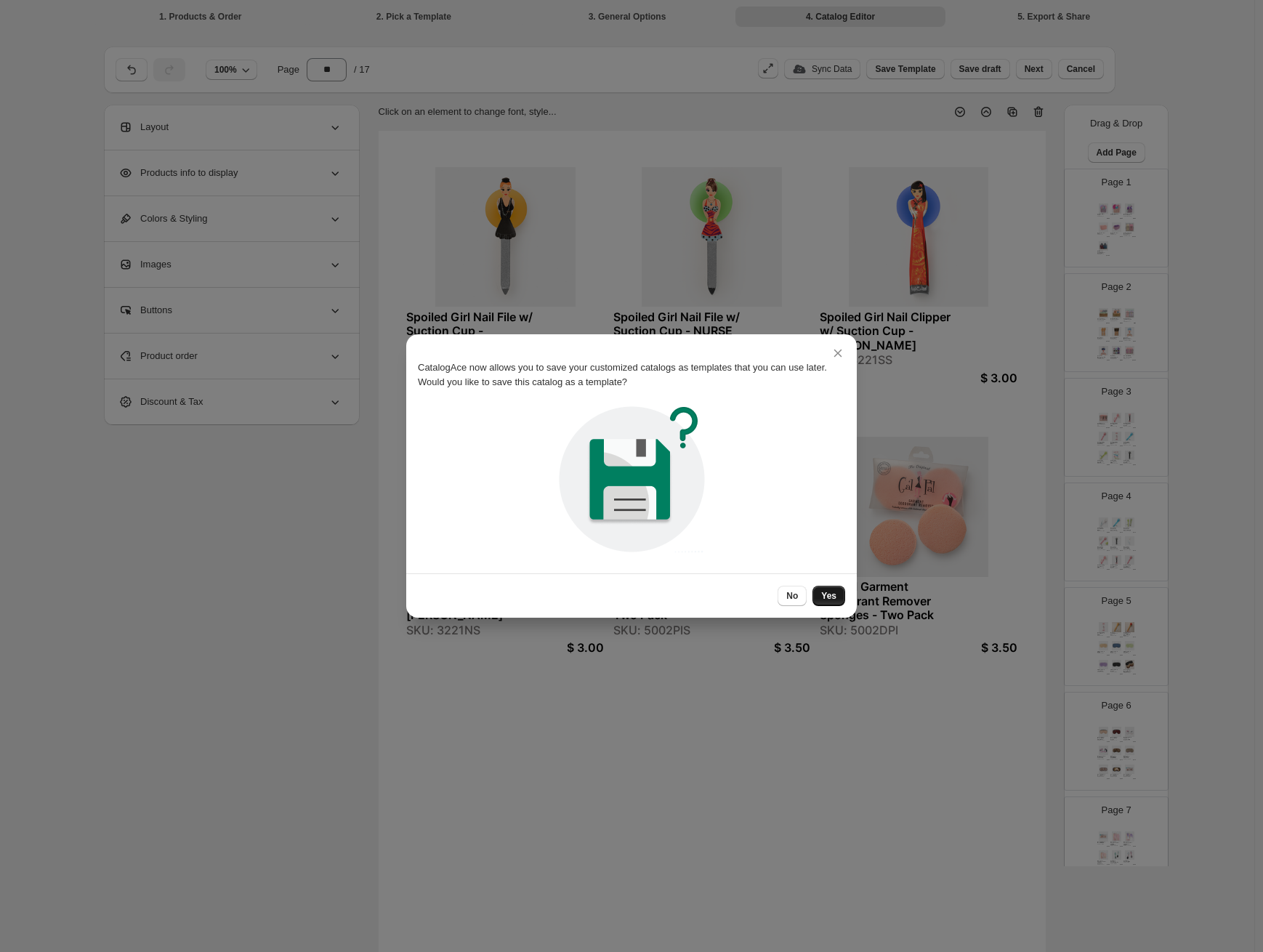
click at [825, 596] on span "Yes" at bounding box center [829, 596] width 15 height 12
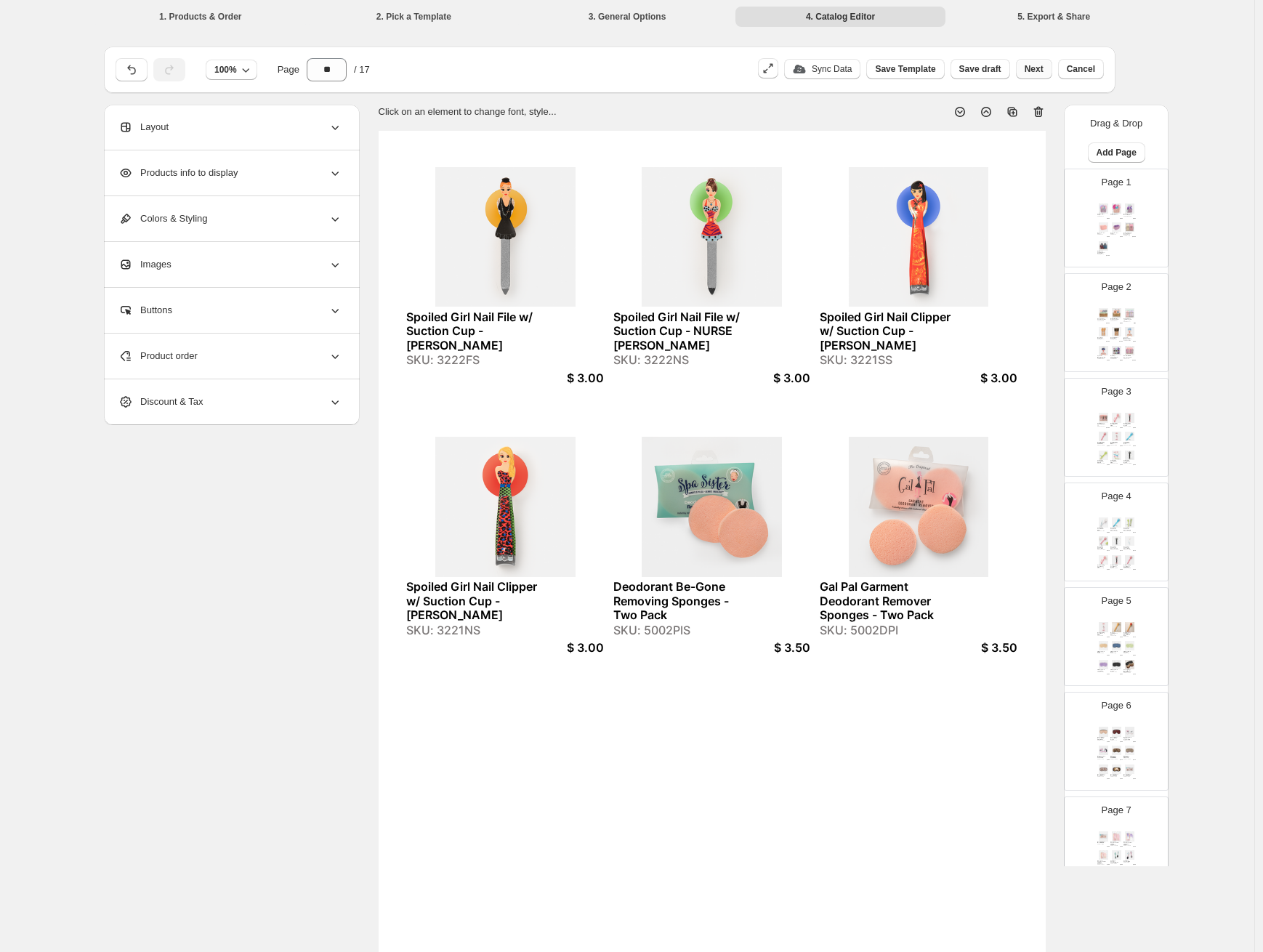
click at [1036, 65] on span "Next" at bounding box center [1033, 69] width 19 height 12
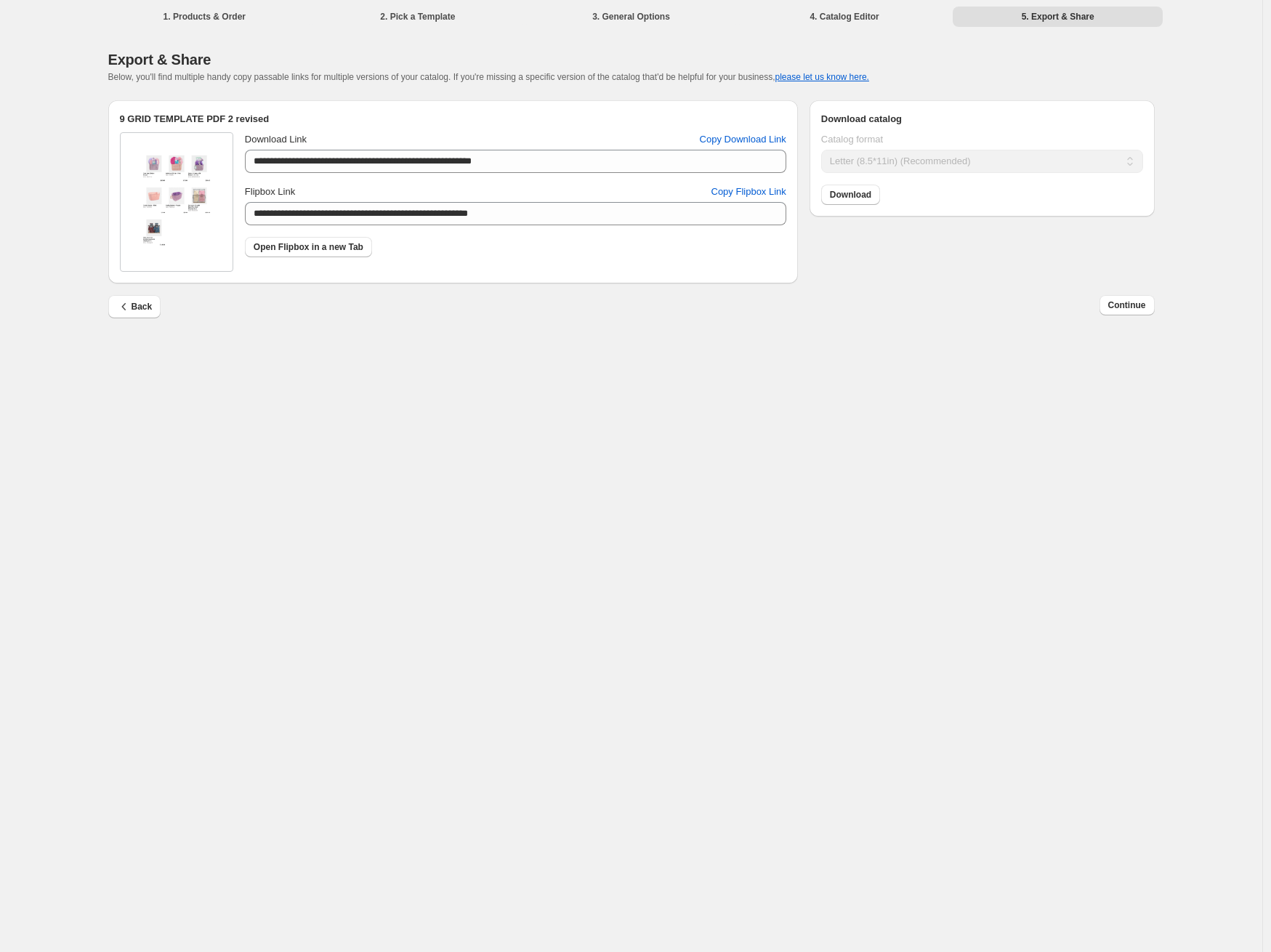
click at [883, 194] on div "Download" at bounding box center [980, 191] width 328 height 26
click at [869, 195] on span "Download" at bounding box center [851, 195] width 42 height 12
